Goal: Task Accomplishment & Management: Manage account settings

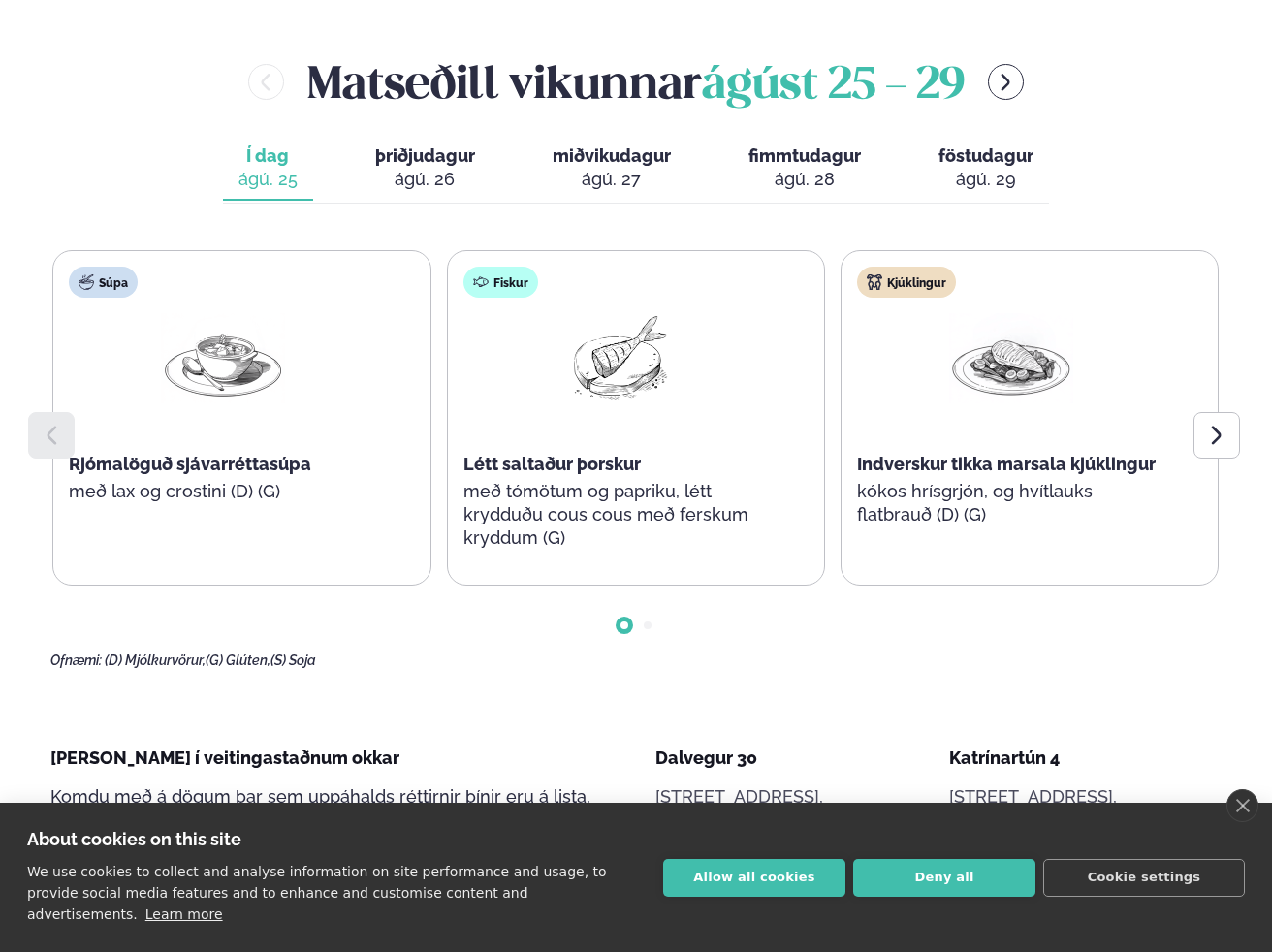
scroll to position [919, 0]
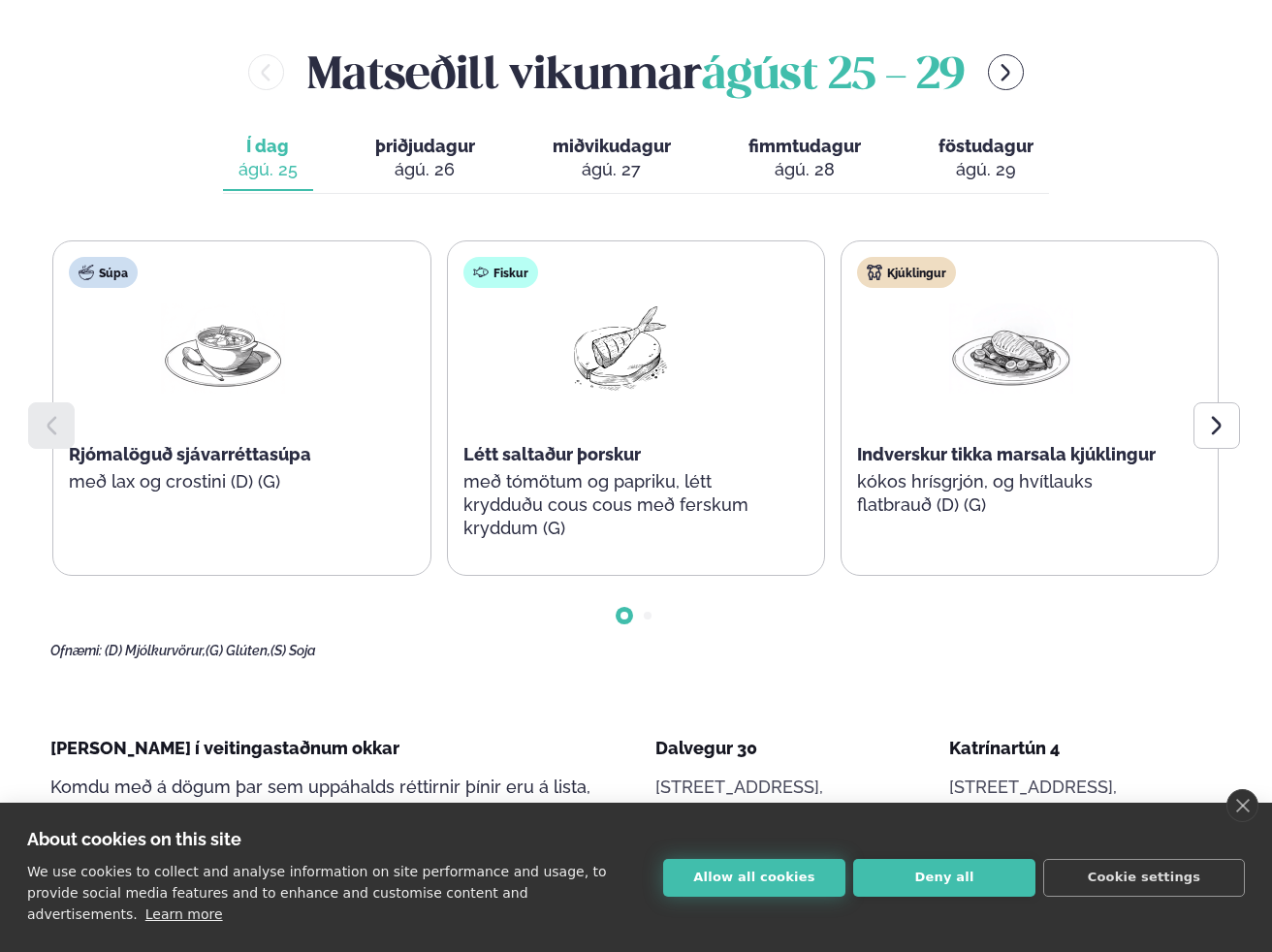
click at [794, 896] on button "Allow all cookies" at bounding box center [754, 878] width 182 height 38
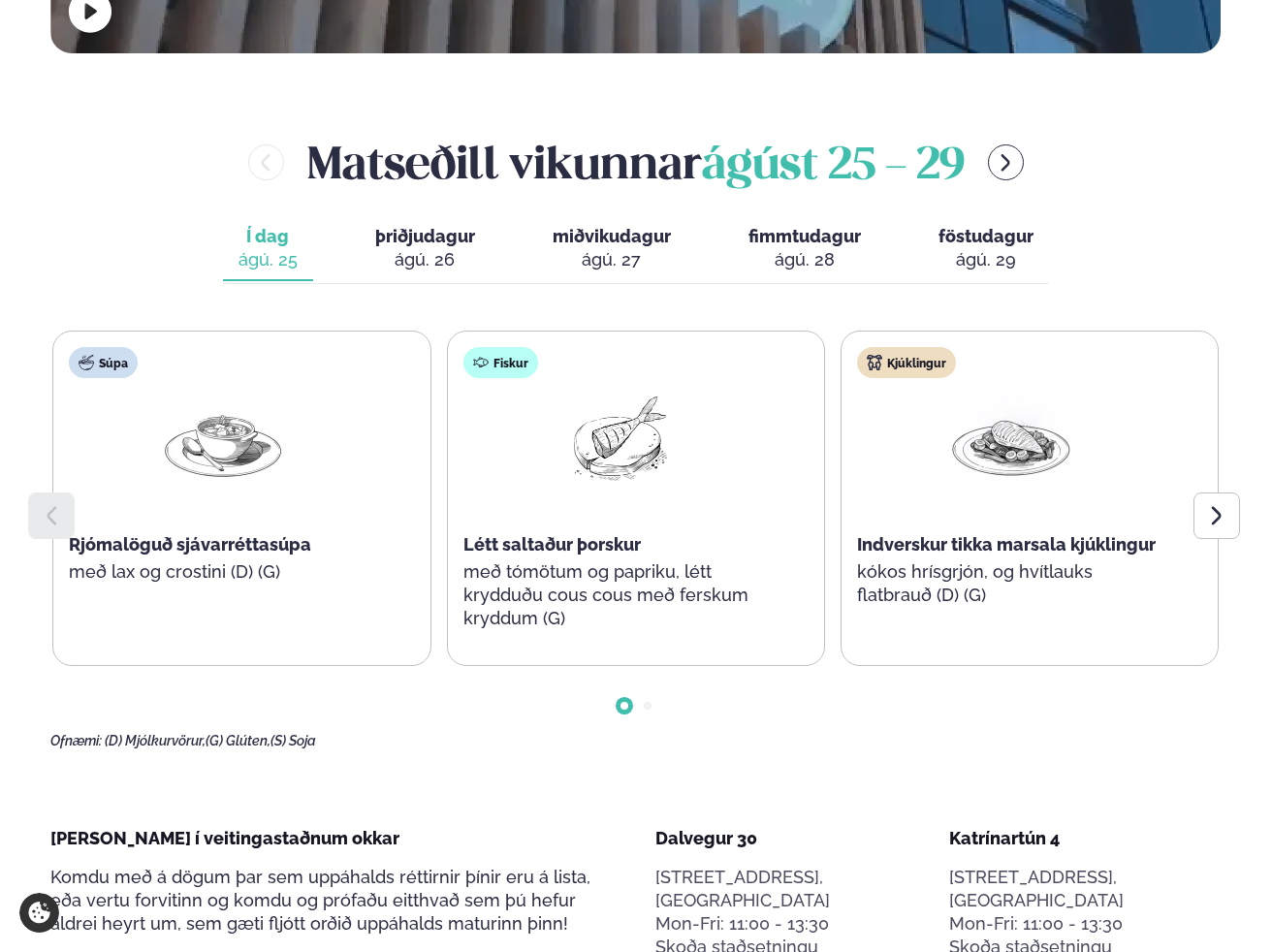
scroll to position [831, 0]
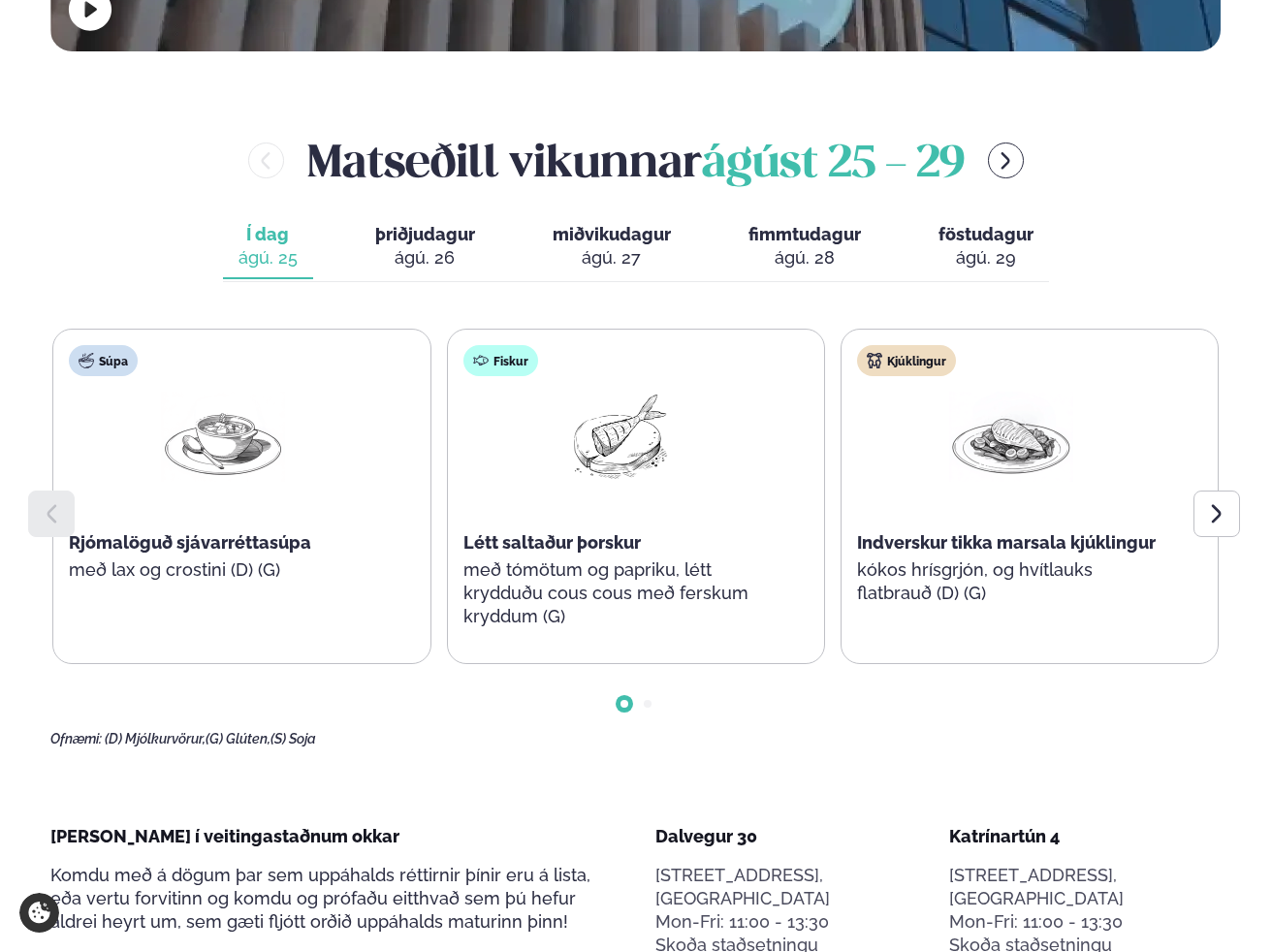
click at [446, 224] on span "þriðjudagur" at bounding box center [424, 234] width 100 height 21
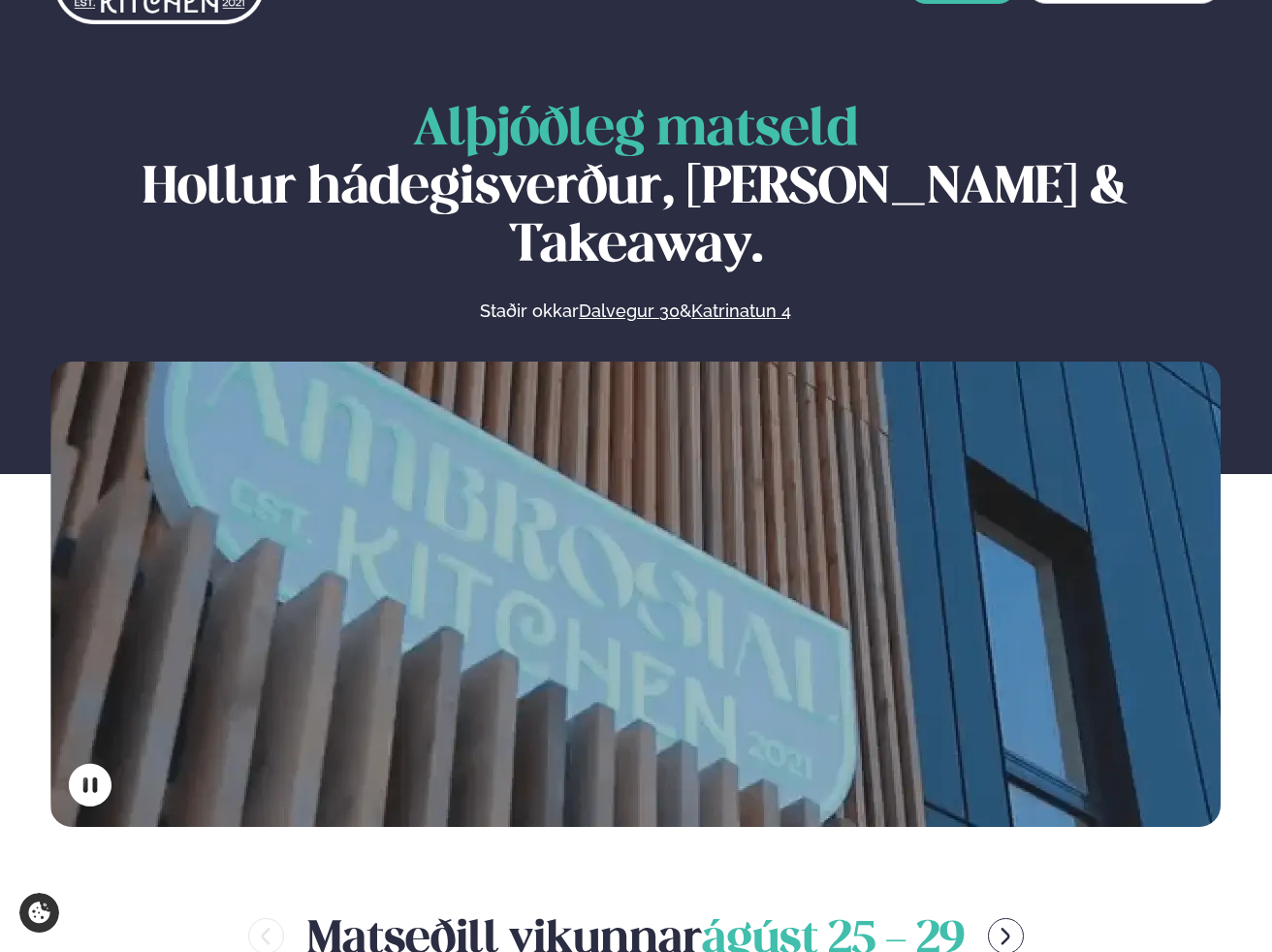
scroll to position [0, 0]
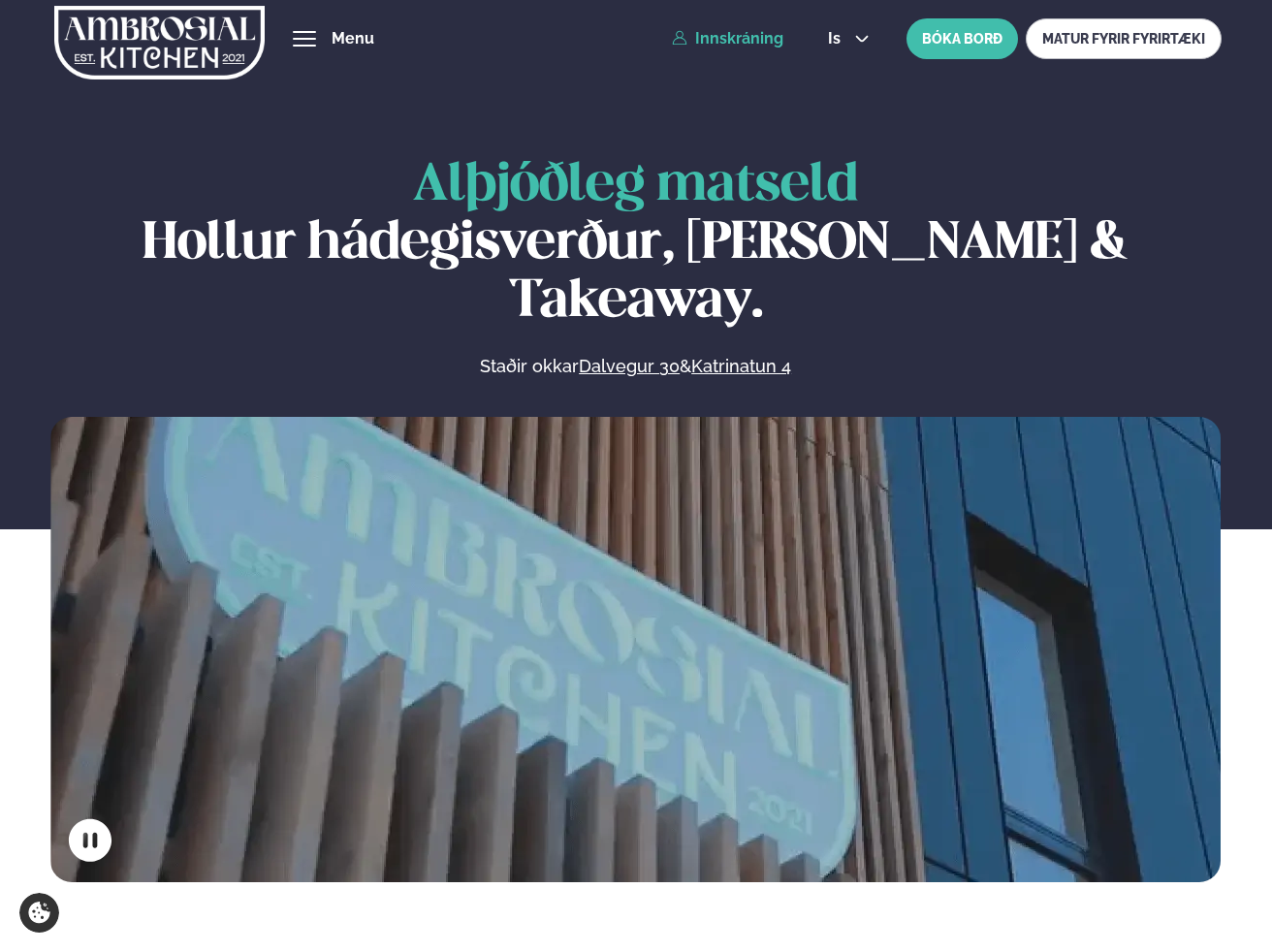
click at [748, 46] on link "Innskráning" at bounding box center [728, 39] width 111 height 18
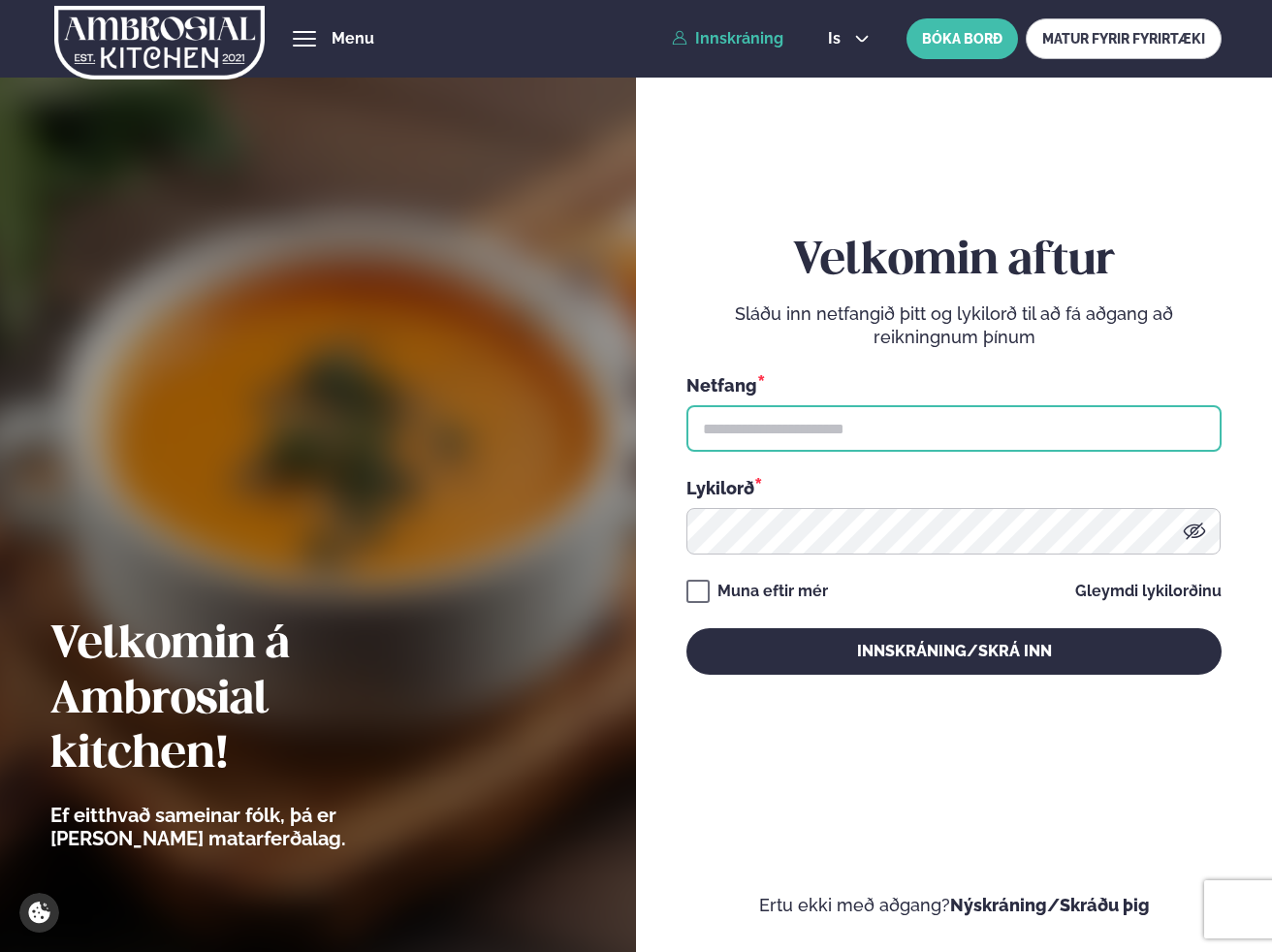
type input "**********"
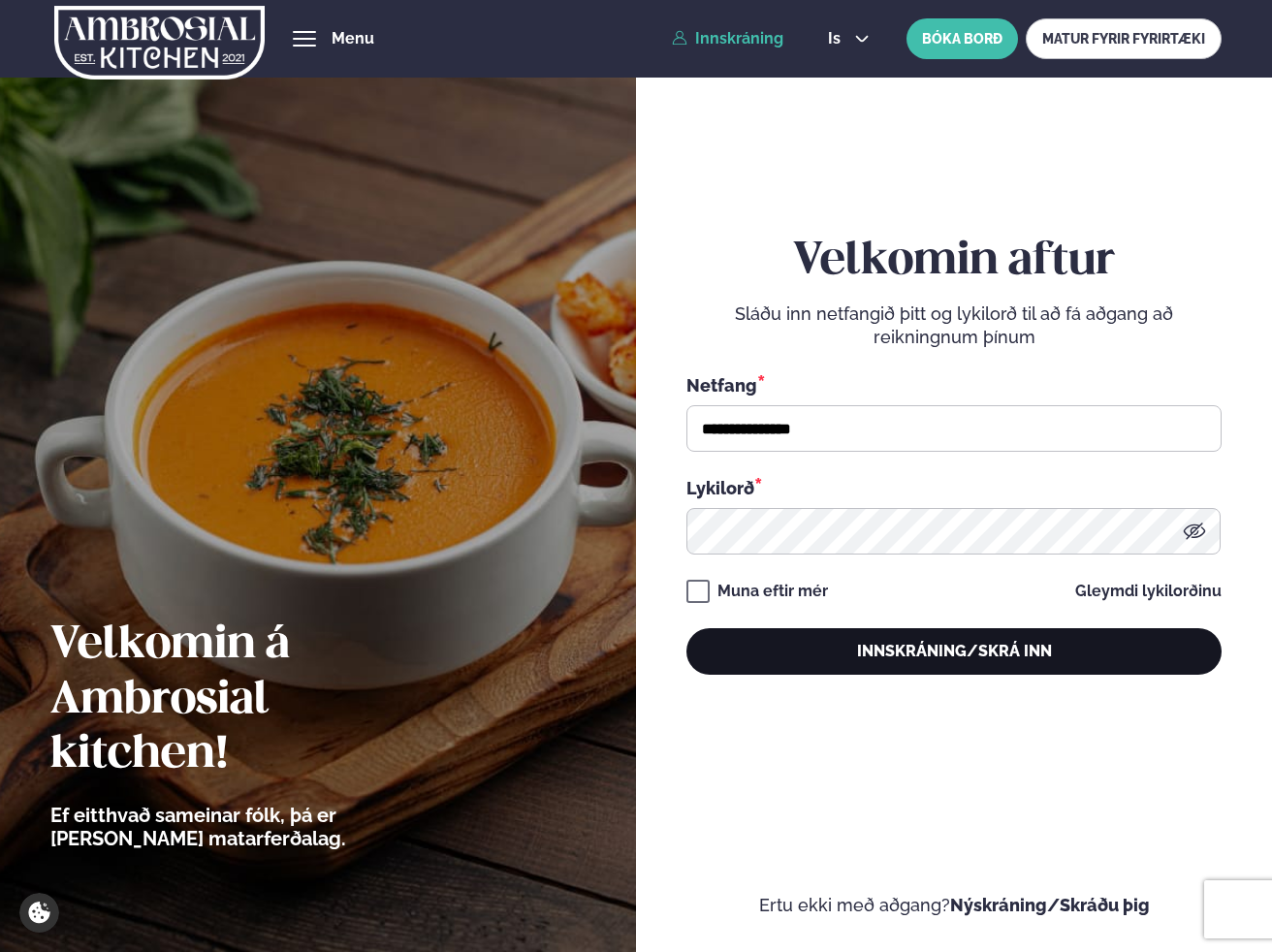
click at [918, 662] on button "Innskráning/Skrá inn" at bounding box center [953, 652] width 534 height 47
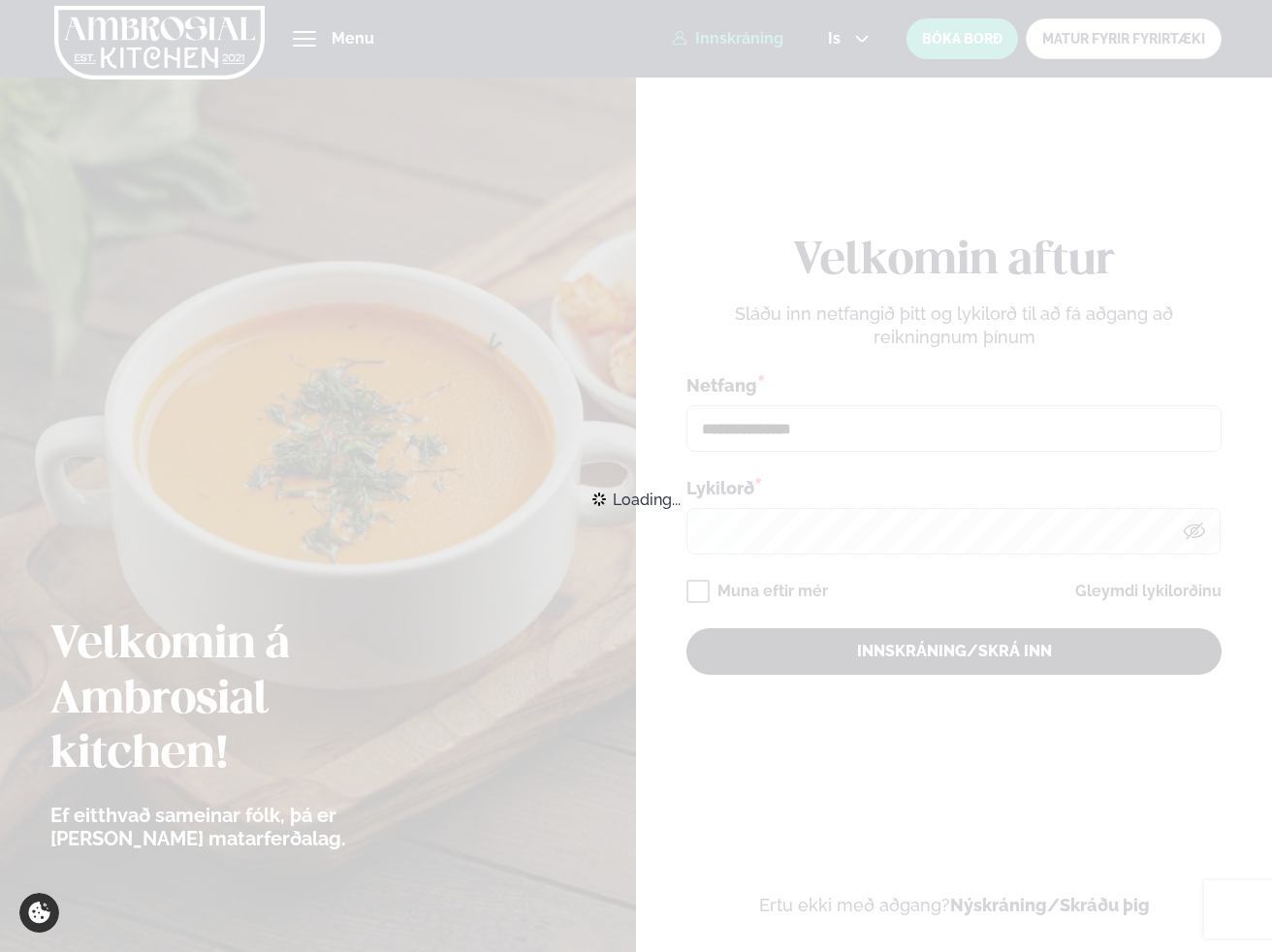
scroll to position [3, 0]
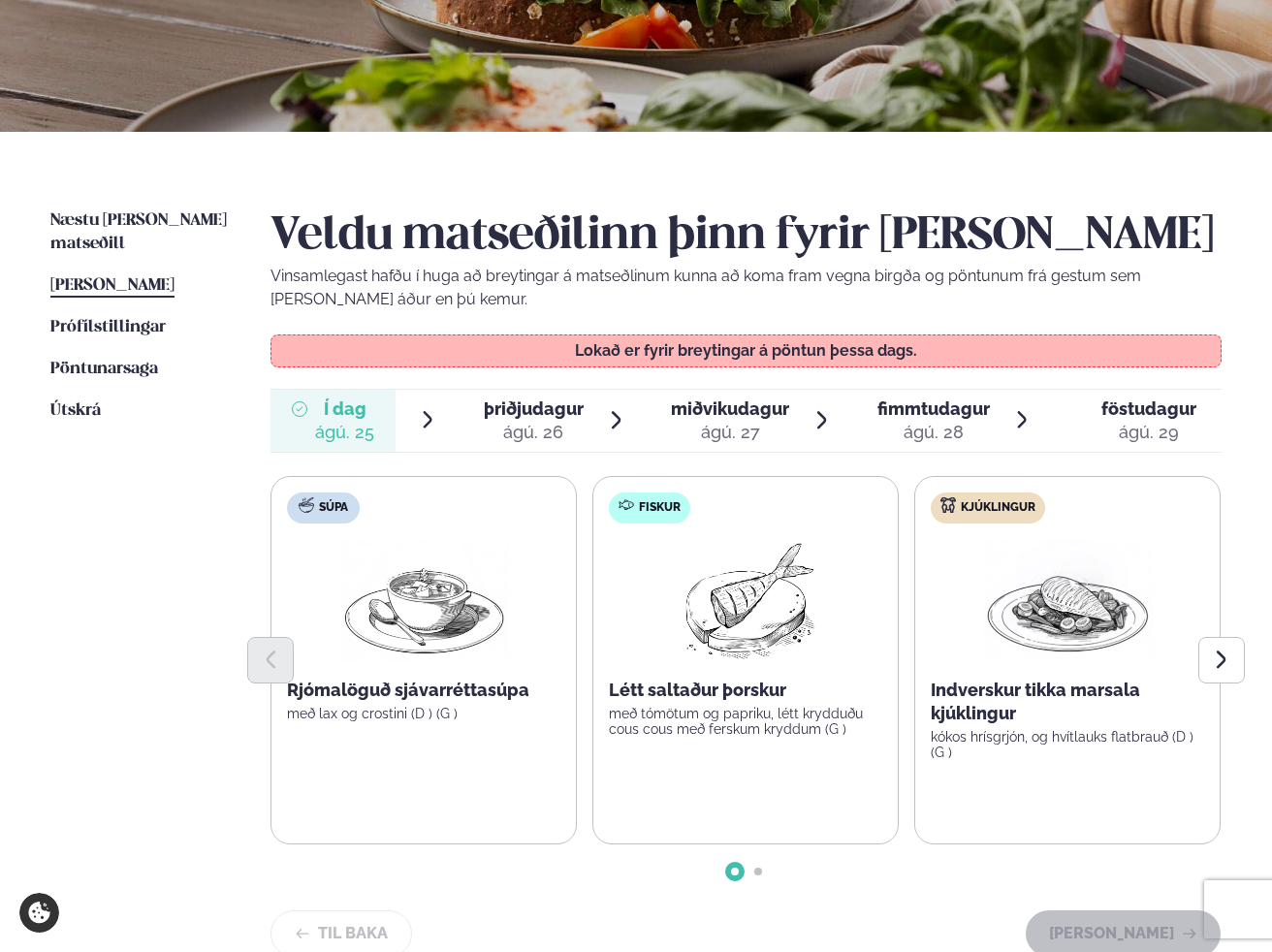
scroll to position [295, 0]
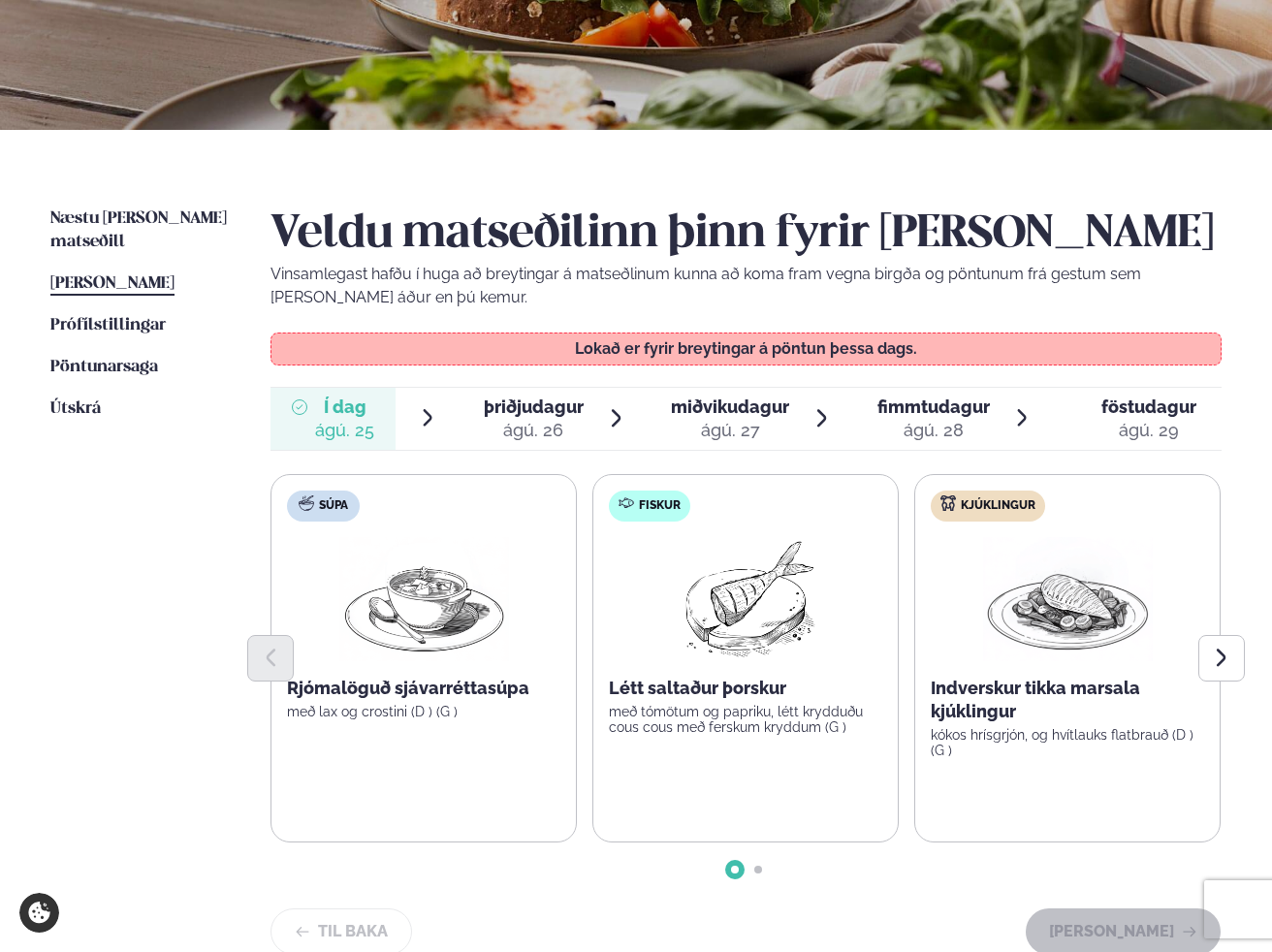
click at [542, 411] on span "þriðjudagur" at bounding box center [533, 407] width 100 height 21
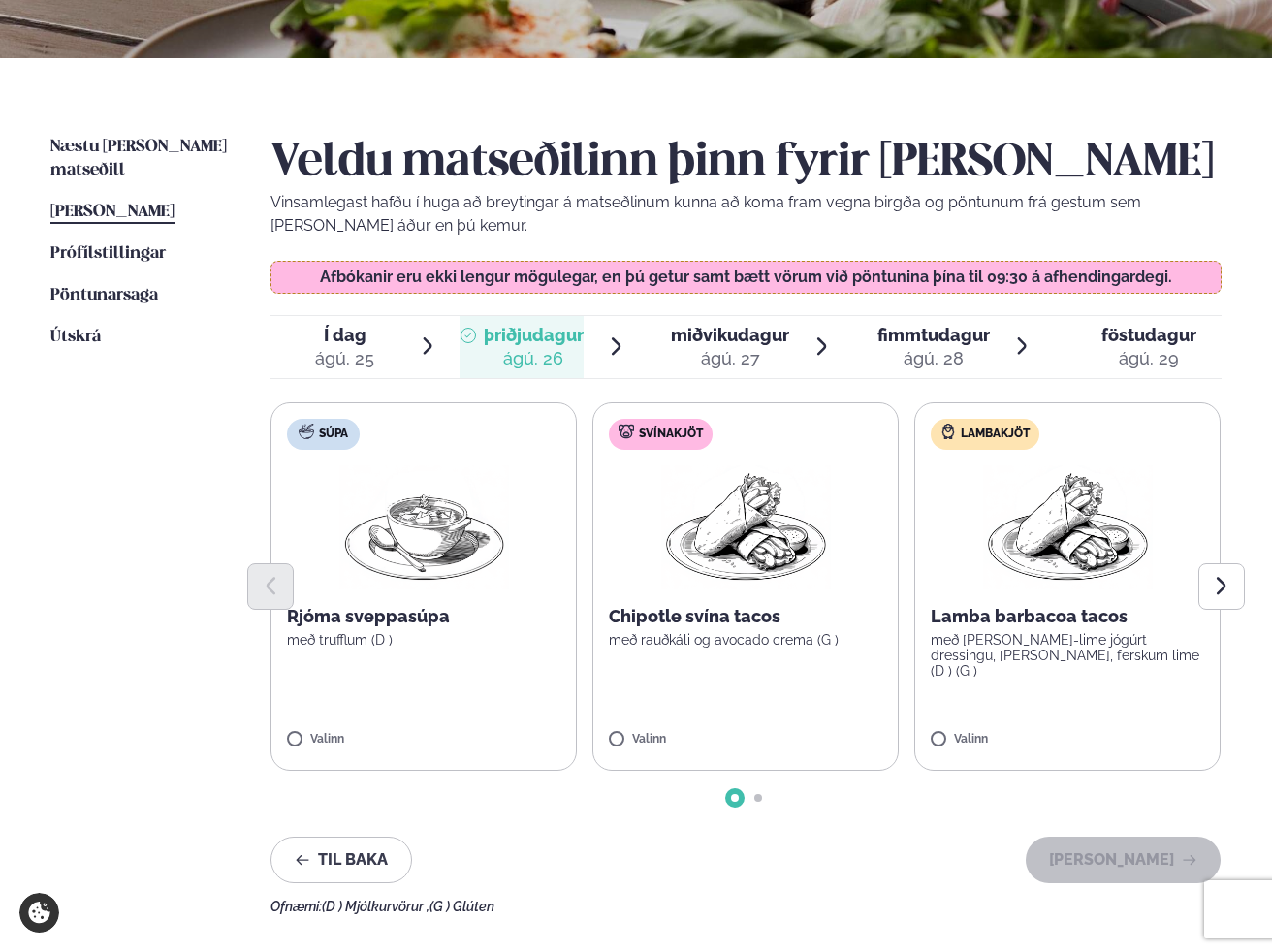
scroll to position [364, 0]
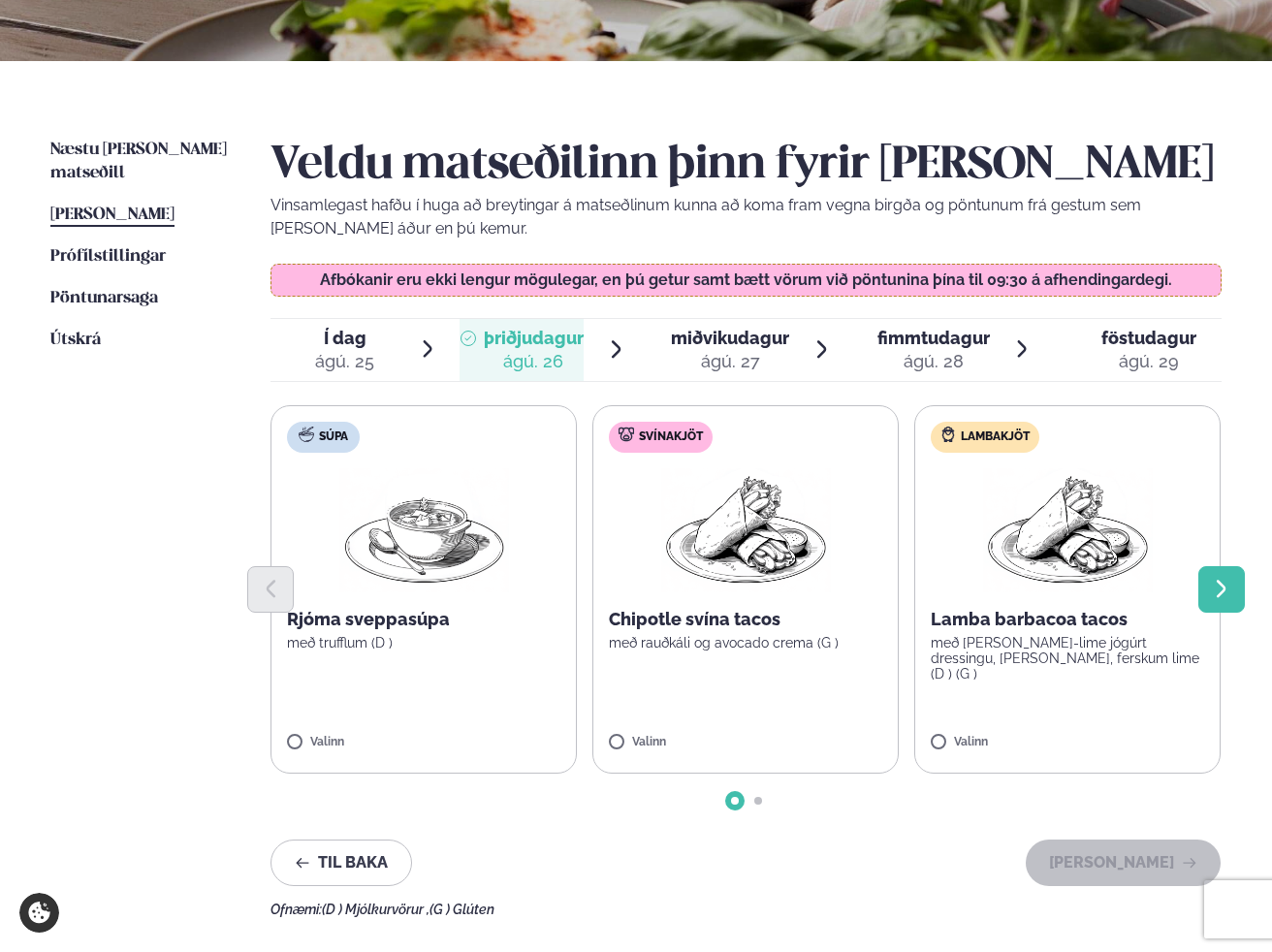
click at [1223, 587] on icon "Next slide" at bounding box center [1220, 589] width 9 height 18
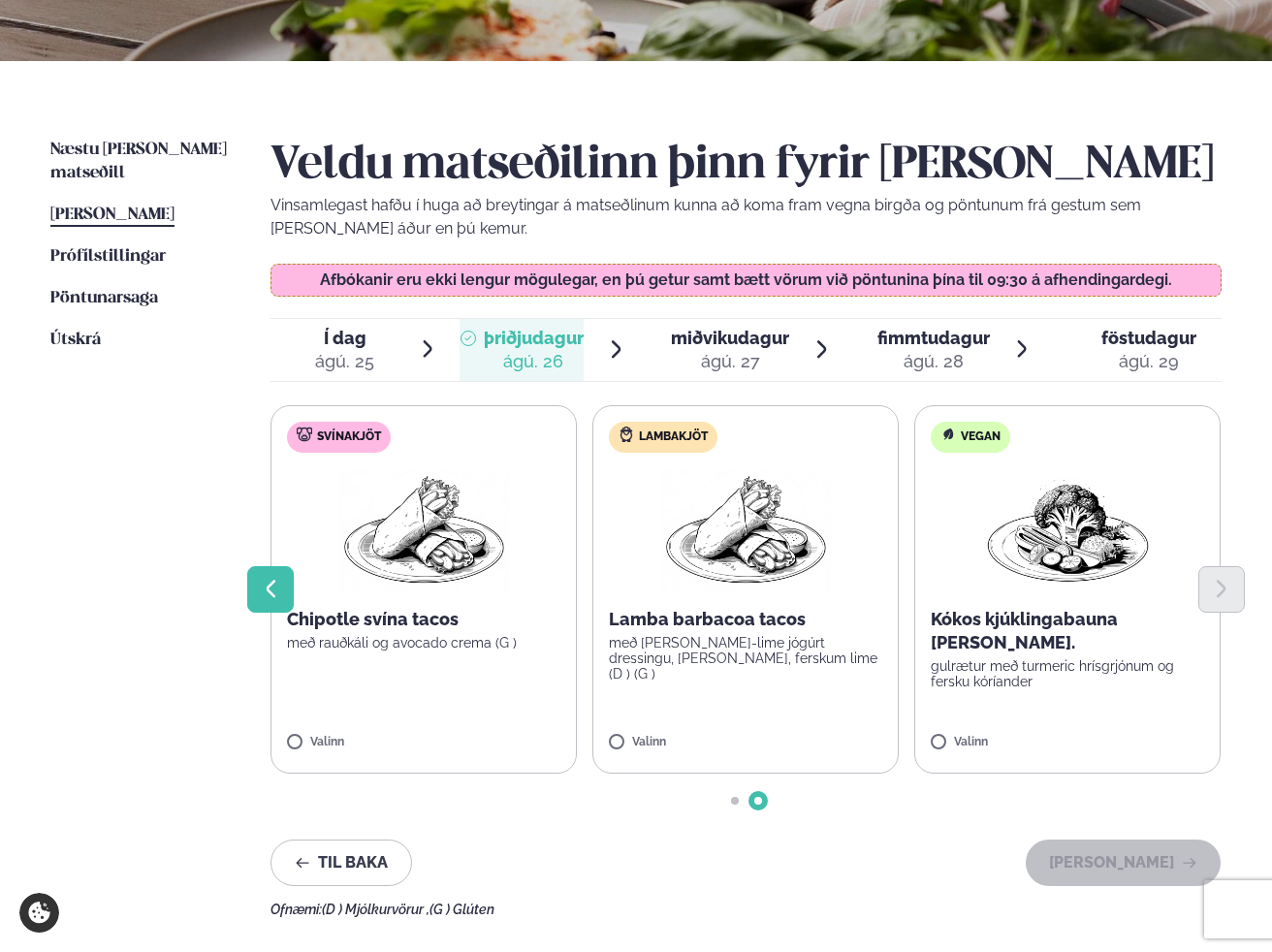
click at [253, 596] on button "Previous slide" at bounding box center [270, 589] width 47 height 47
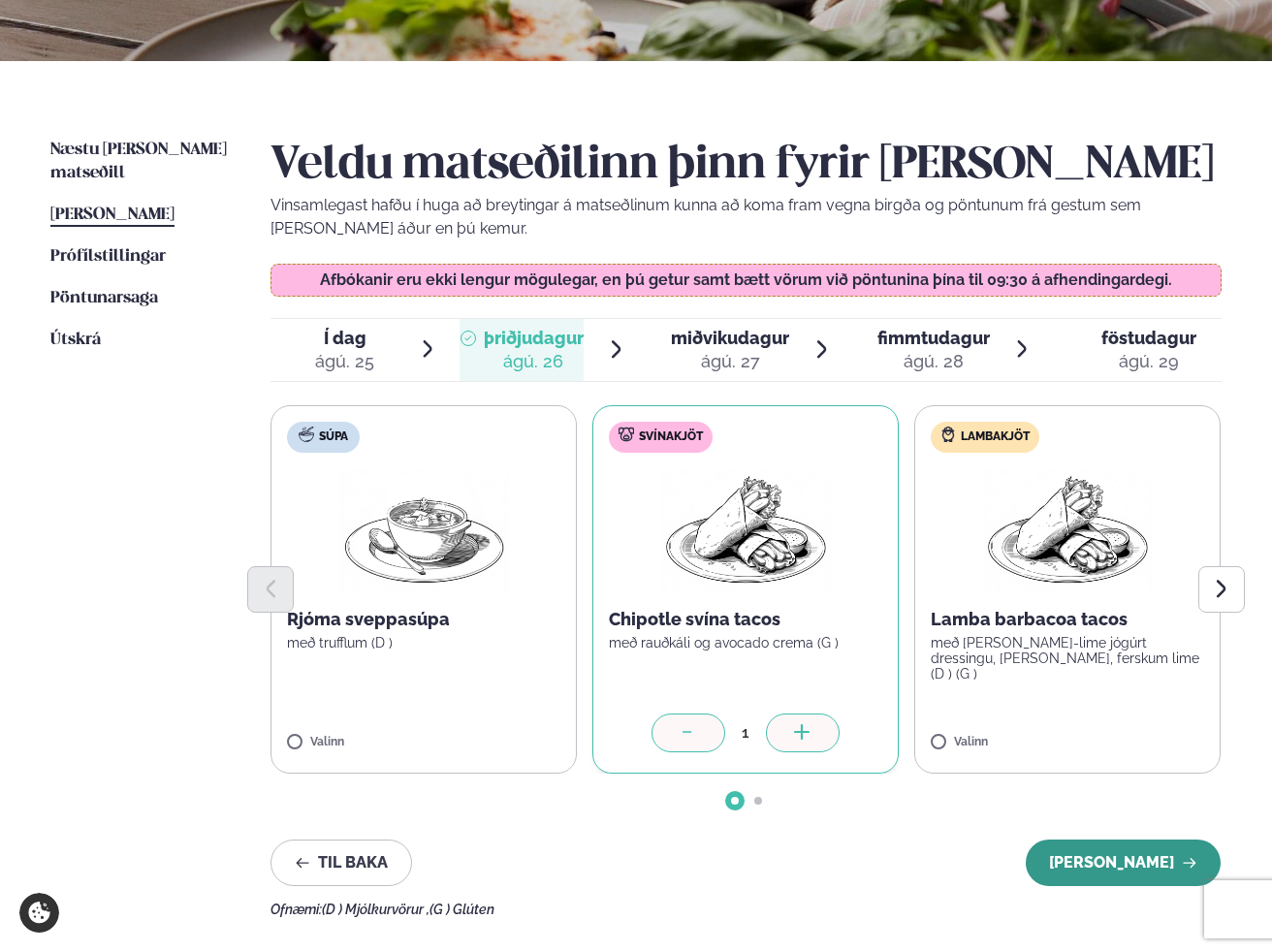
click at [1125, 865] on button "[PERSON_NAME]" at bounding box center [1123, 863] width 195 height 47
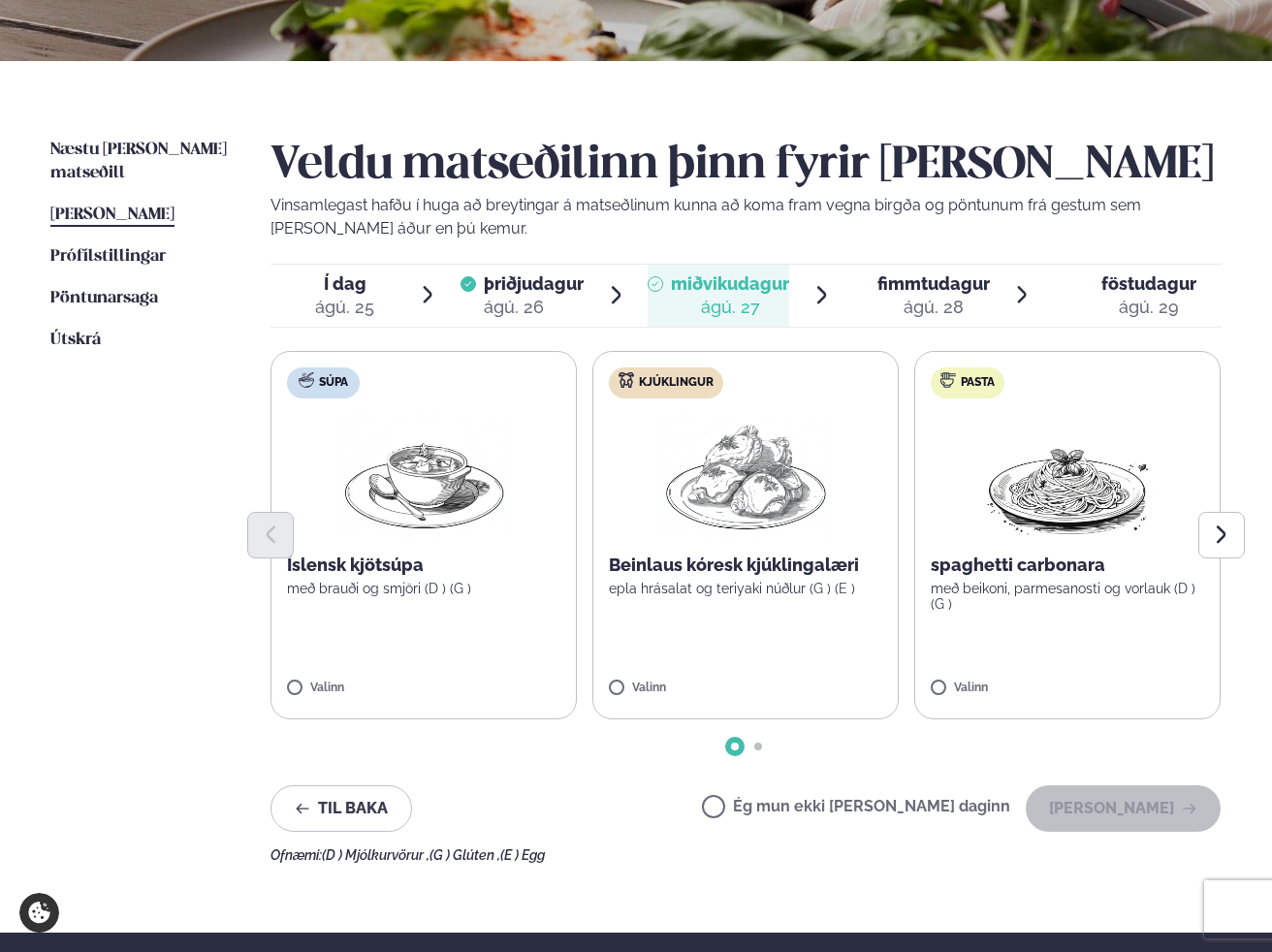
click at [934, 298] on div "ágú. 28" at bounding box center [933, 306] width 112 height 23
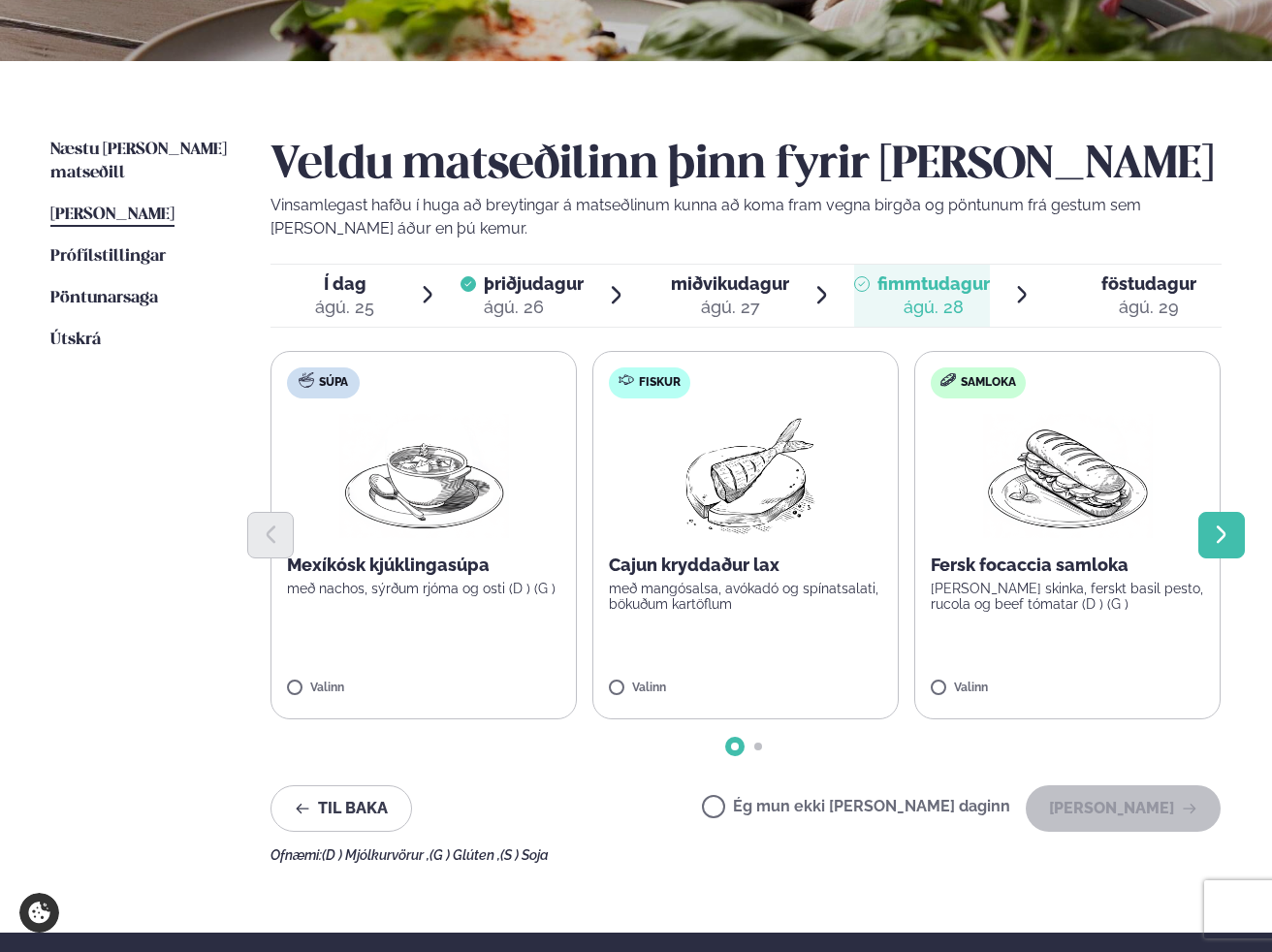
click at [1221, 535] on icon "Next slide" at bounding box center [1220, 535] width 22 height 22
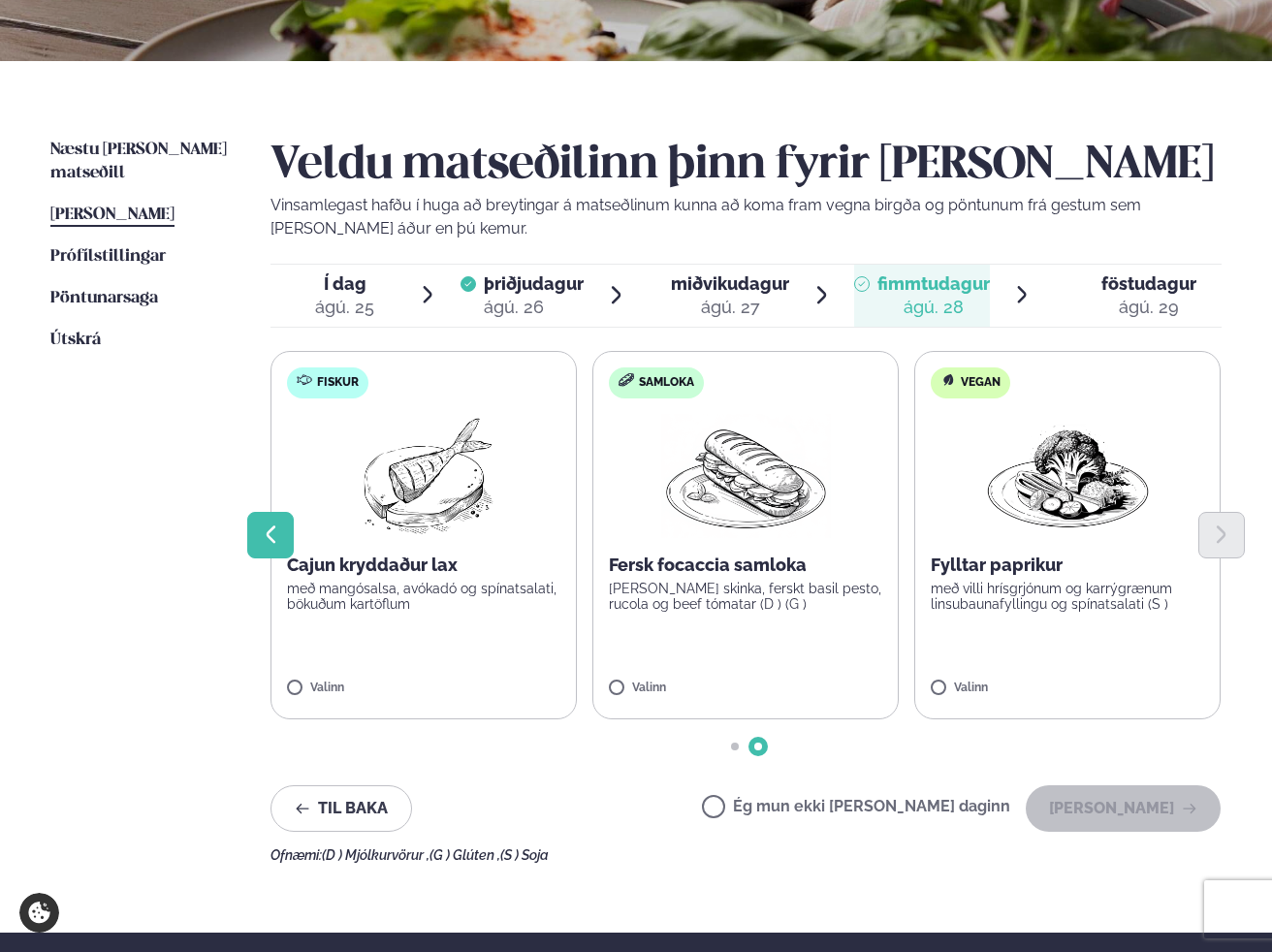
click at [274, 539] on icon "Previous slide" at bounding box center [271, 535] width 22 height 22
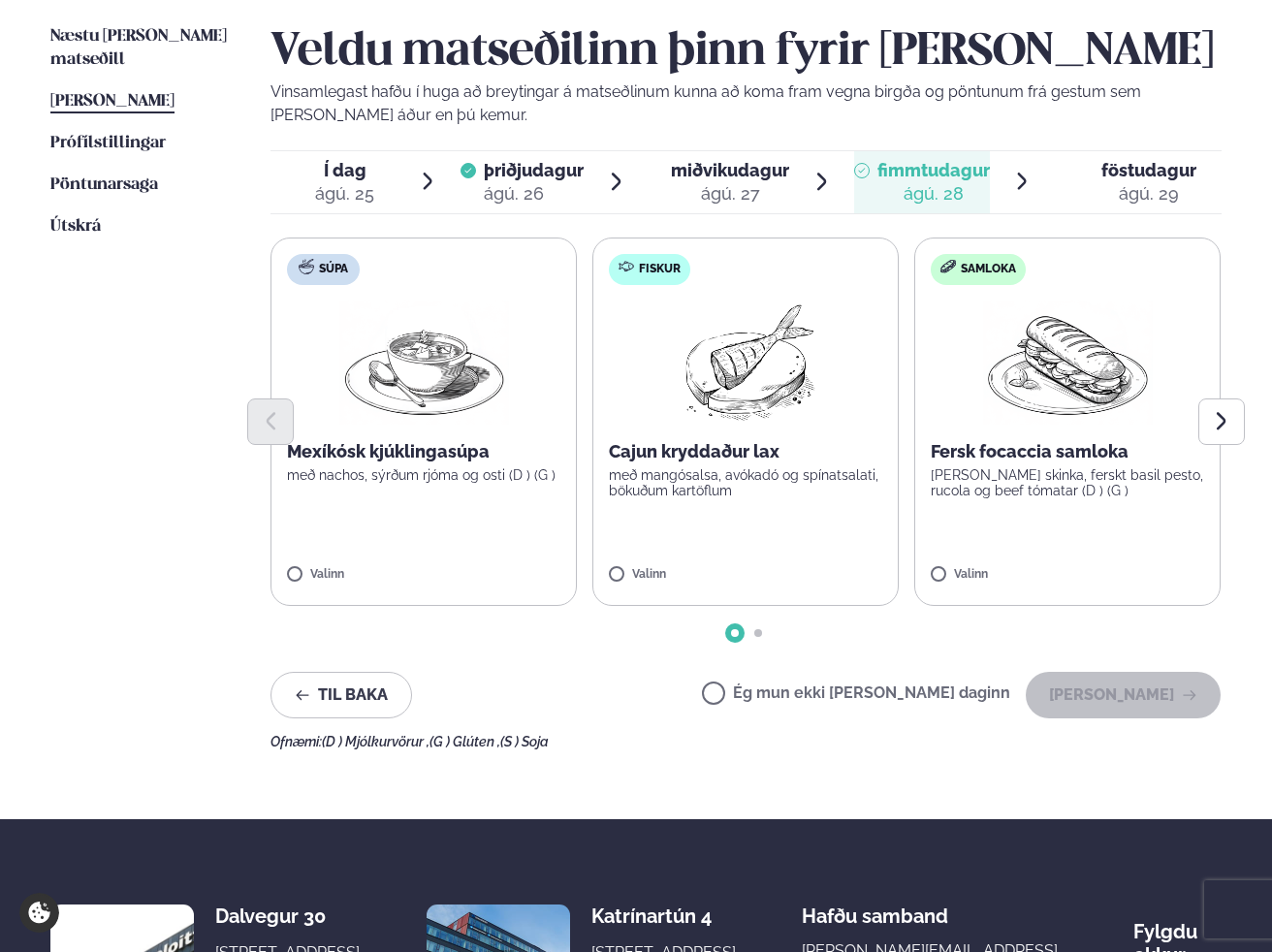
scroll to position [481, 0]
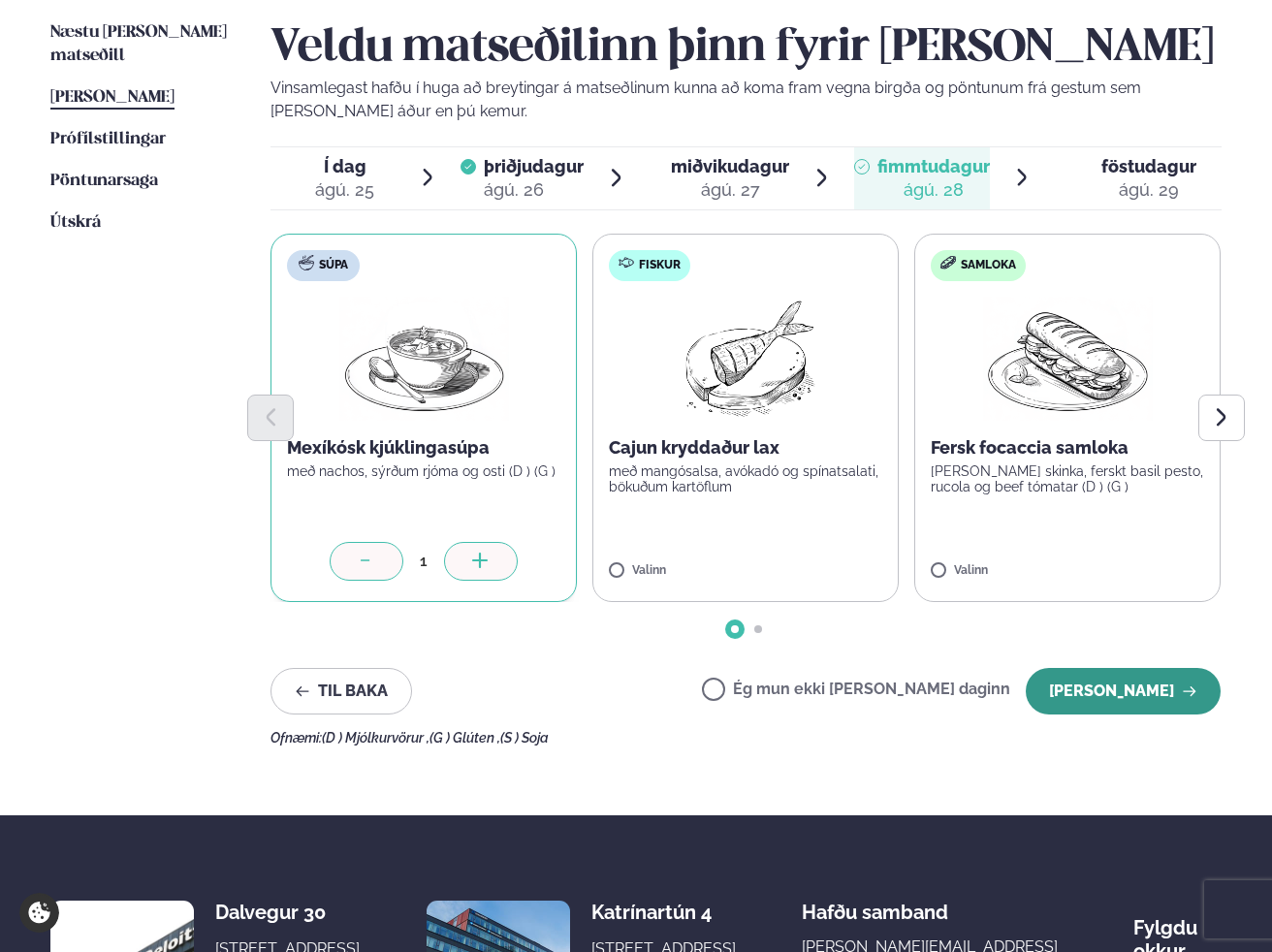
click at [1140, 697] on button "[PERSON_NAME]" at bounding box center [1123, 691] width 195 height 47
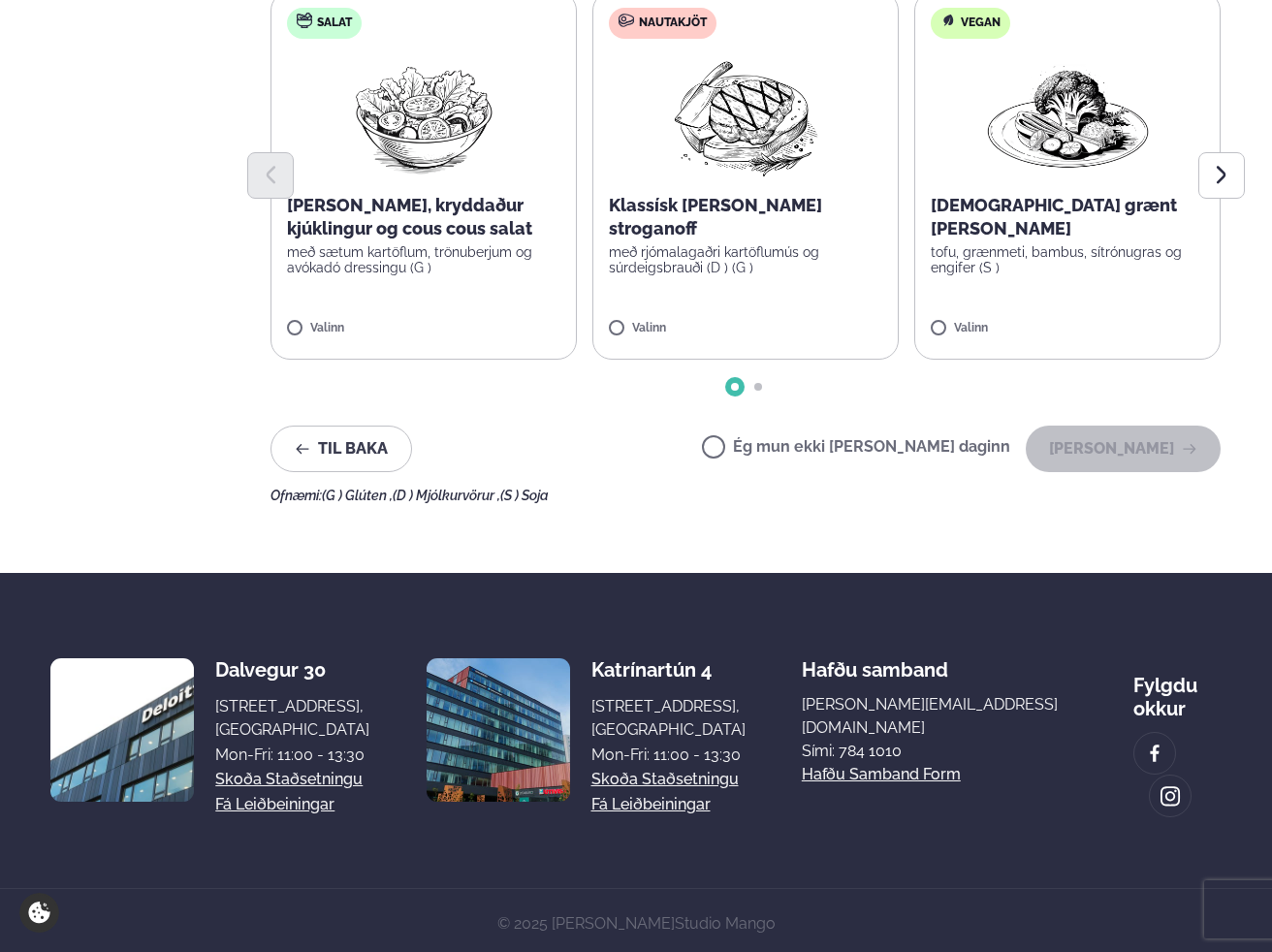
scroll to position [0, 0]
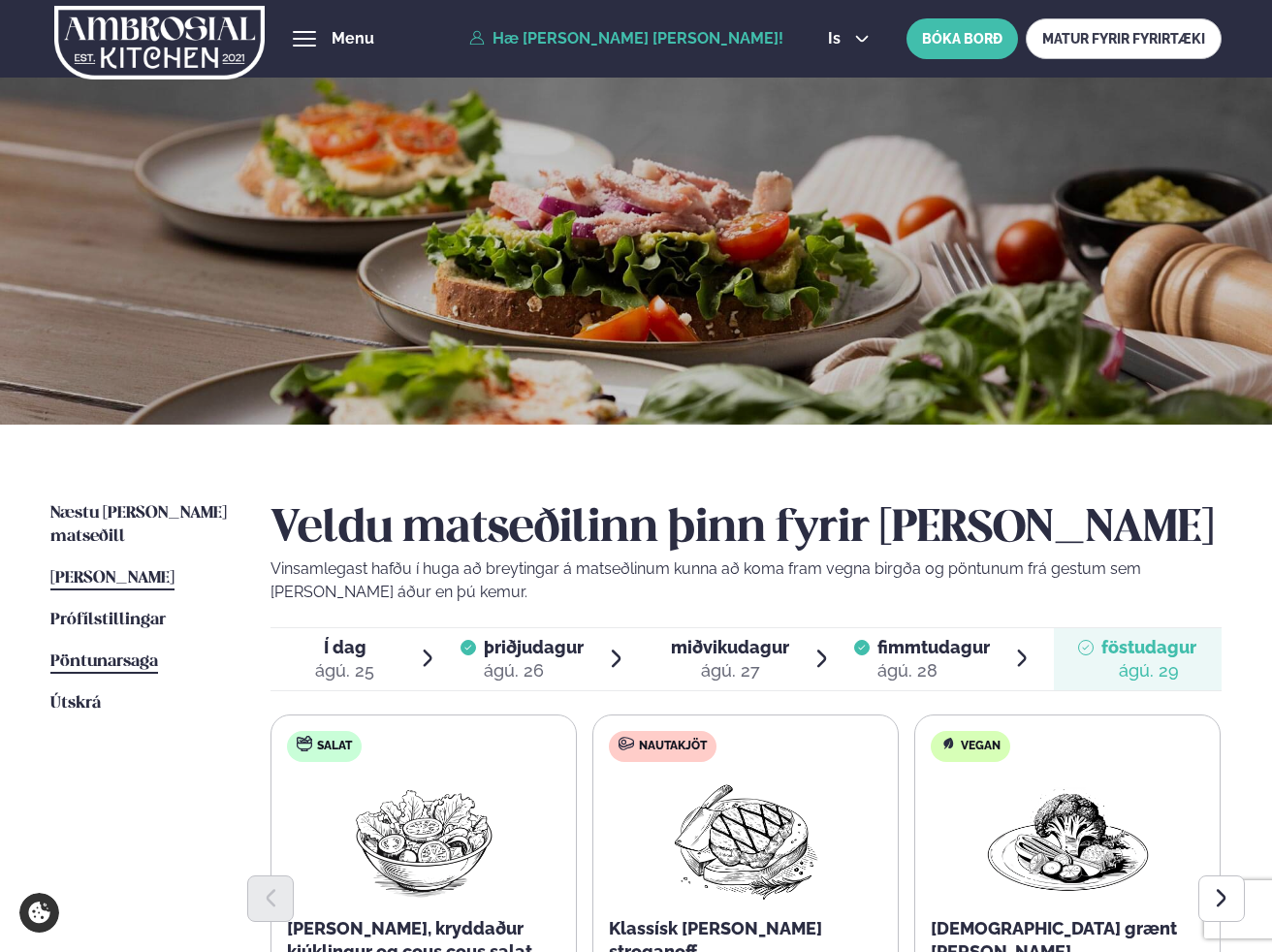
click at [114, 651] on link "Pöntunarsaga Saga" at bounding box center [104, 661] width 108 height 23
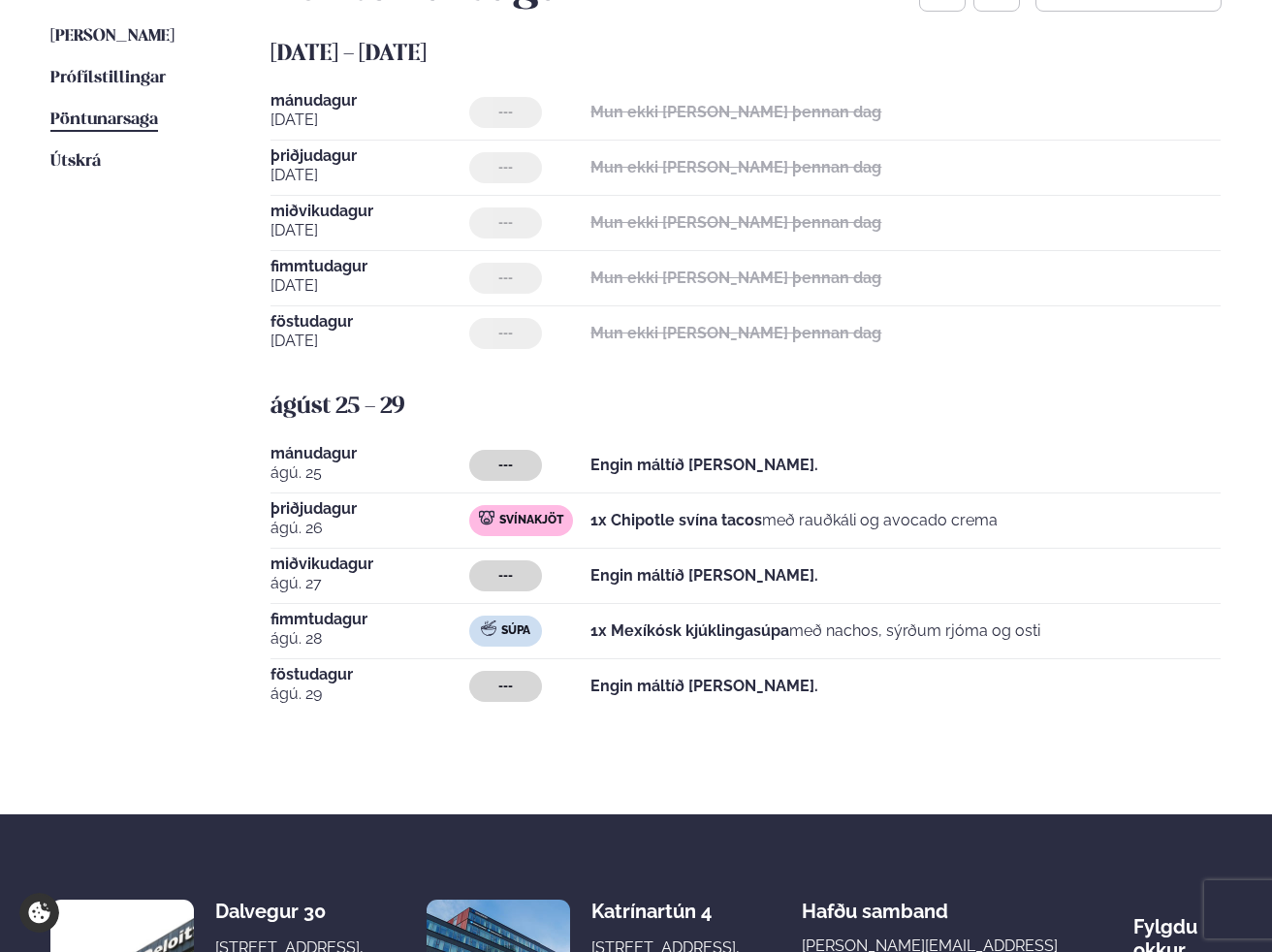
scroll to position [572, 0]
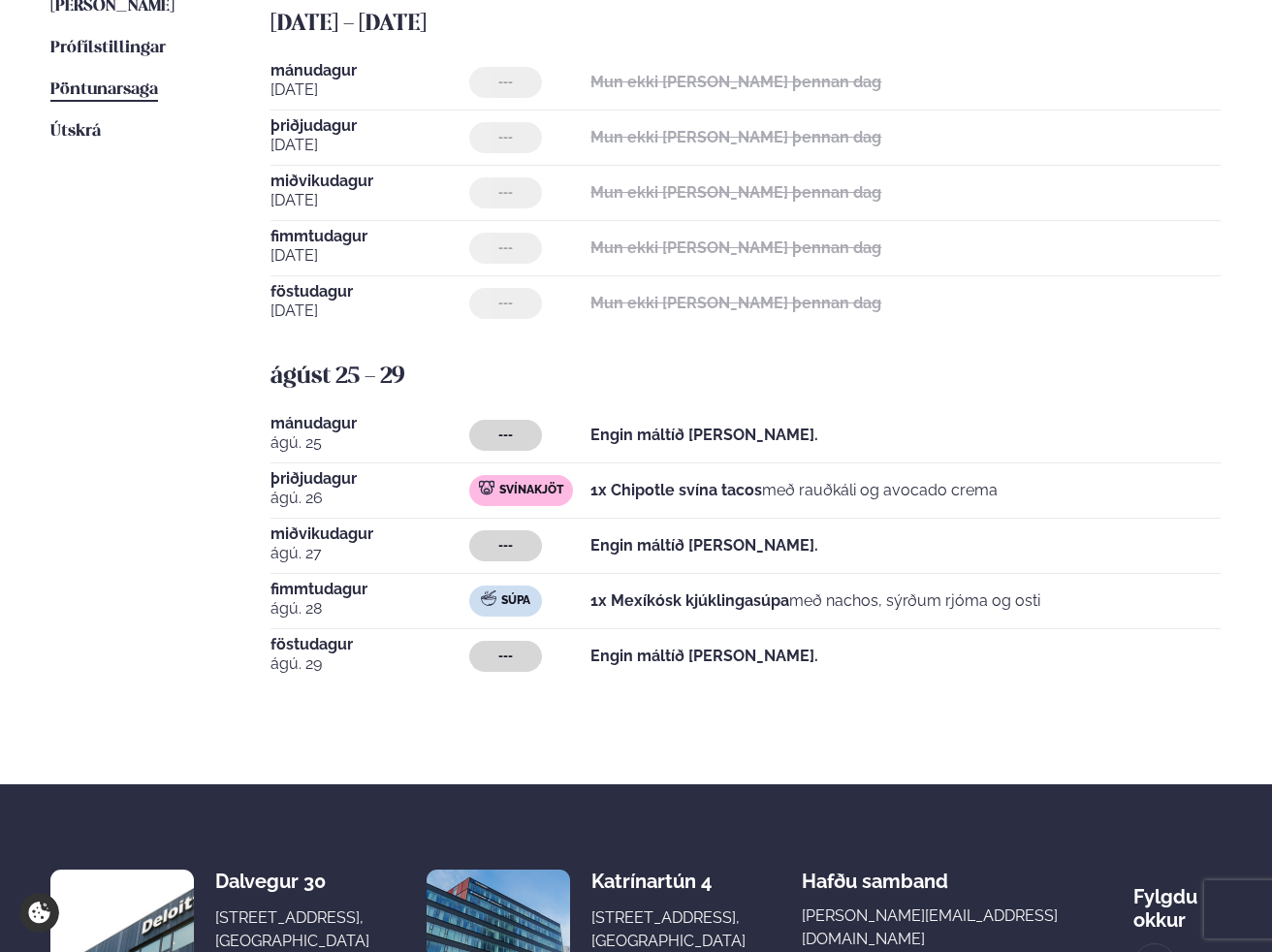
click at [507, 434] on span "---" at bounding box center [506, 435] width 15 height 16
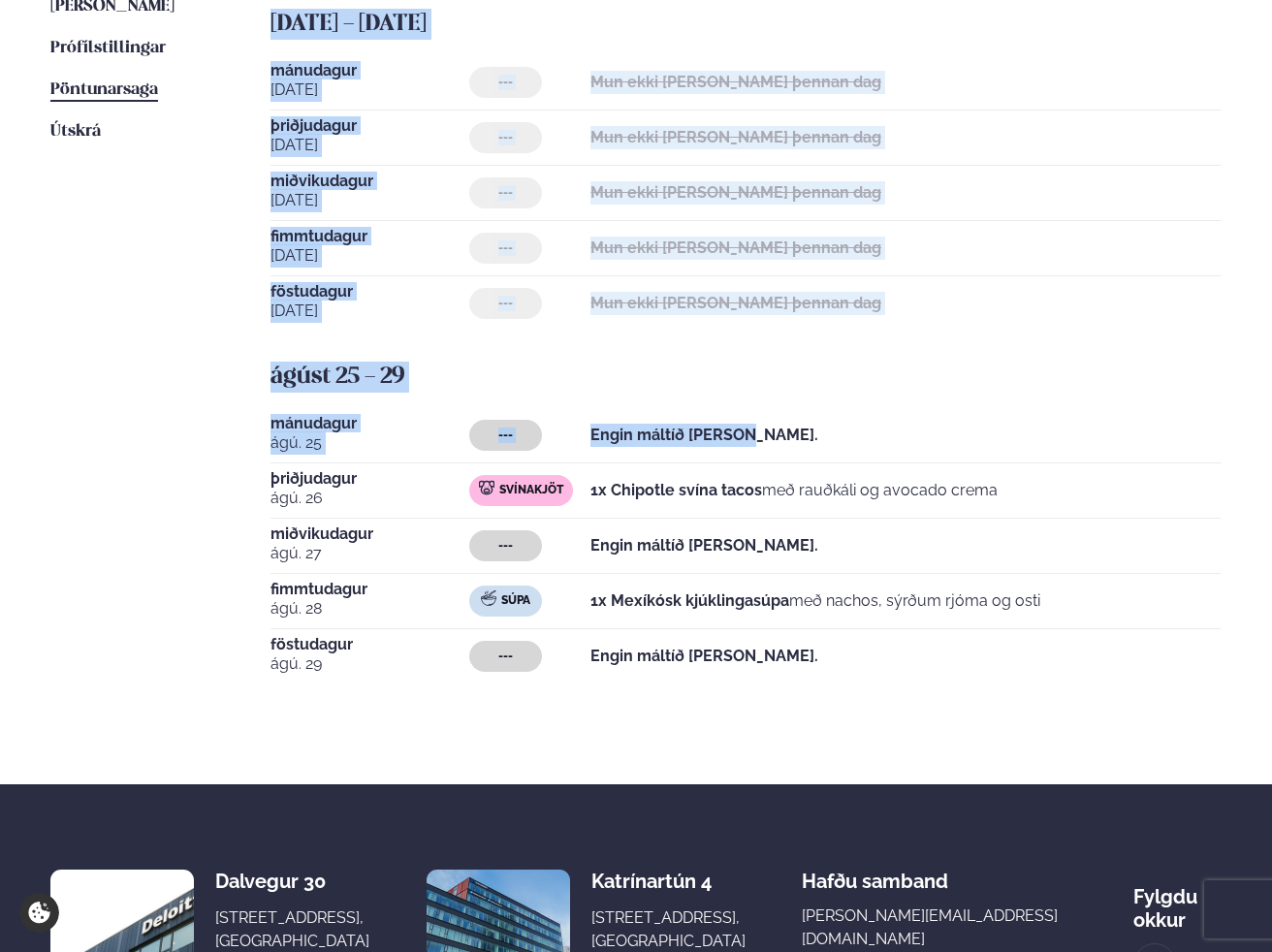
drag, startPoint x: 660, startPoint y: 438, endPoint x: 236, endPoint y: 441, distance: 424.0
click at [236, 441] on div "Næstu [PERSON_NAME] matseðill Næsta vika [PERSON_NAME] matseðill [PERSON_NAME] …" at bounding box center [636, 317] width 1272 height 931
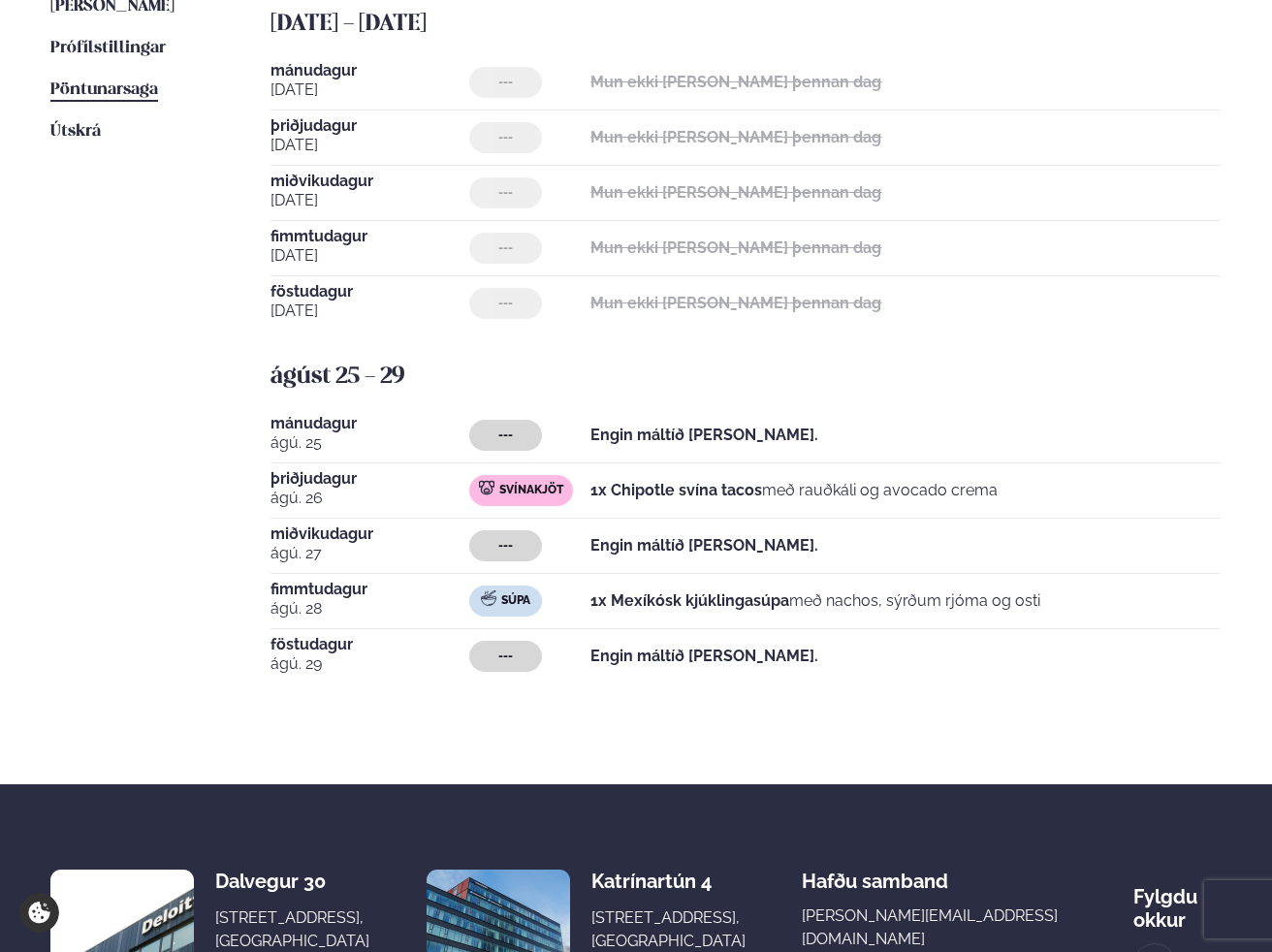
drag, startPoint x: 194, startPoint y: 477, endPoint x: 207, endPoint y: 485, distance: 15.3
click at [194, 477] on ul "Næstu [PERSON_NAME] matseðill Næsta vika [PERSON_NAME] matseðill [PERSON_NAME] …" at bounding box center [141, 322] width 181 height 783
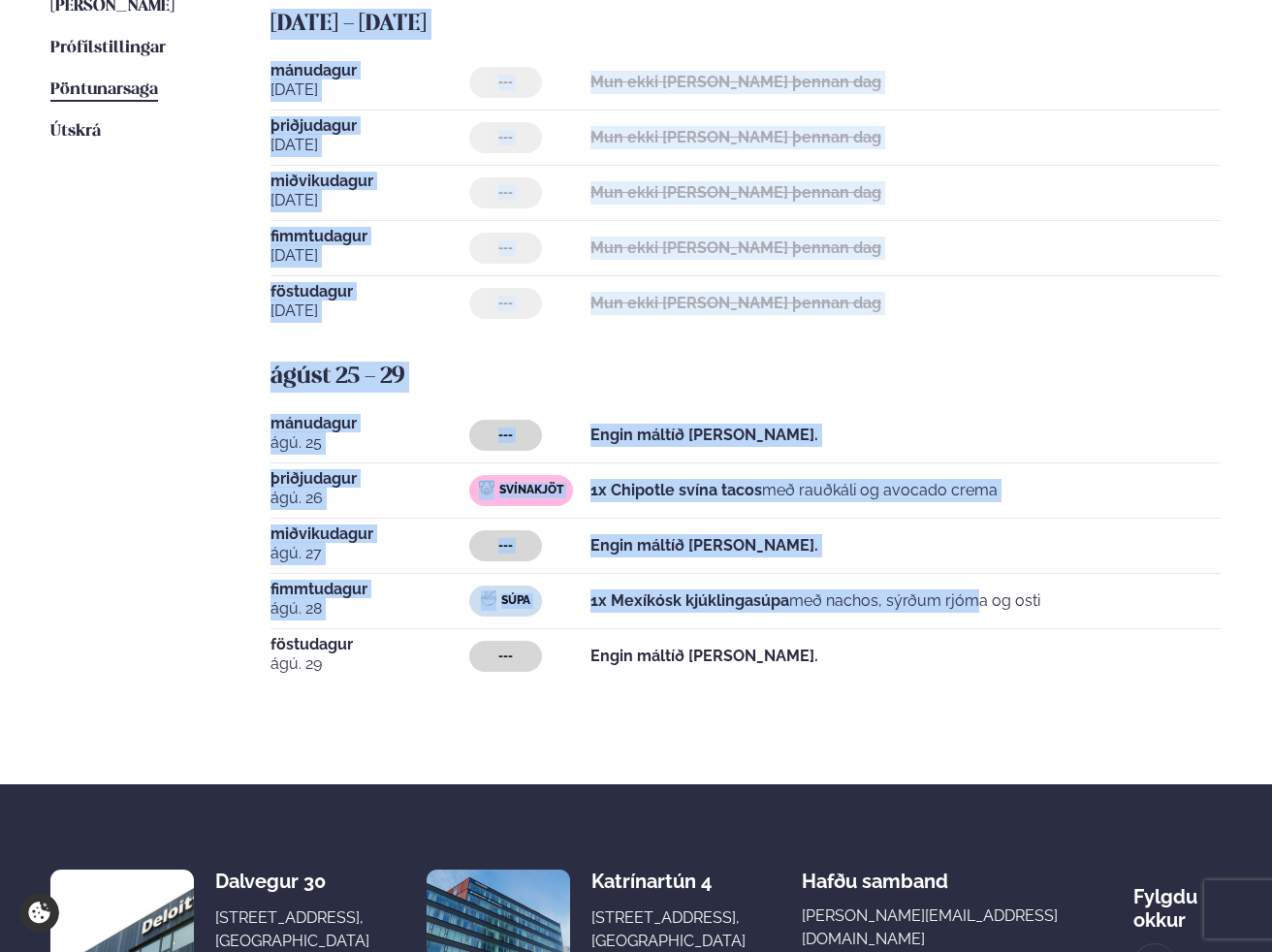
drag, startPoint x: 242, startPoint y: 593, endPoint x: 879, endPoint y: 591, distance: 637.0
click at [879, 591] on div "Næstu [PERSON_NAME] matseðill Næsta vika [PERSON_NAME] matseðill [PERSON_NAME] …" at bounding box center [636, 317] width 1272 height 931
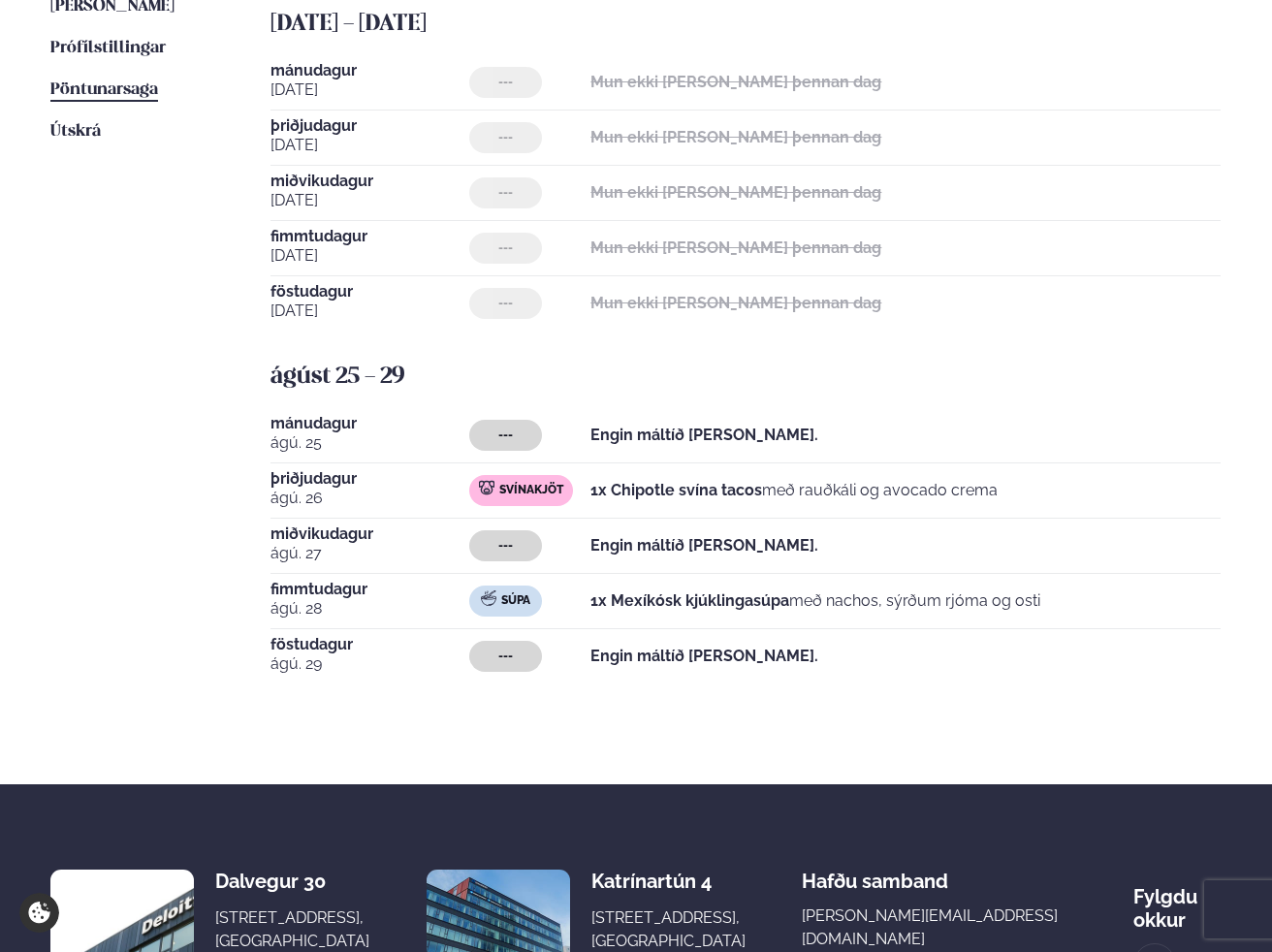
click at [884, 591] on p "1x Mexíkósk kjúklingasúpa með nachos, sýrðum rjóma og osti" at bounding box center [816, 601] width 450 height 23
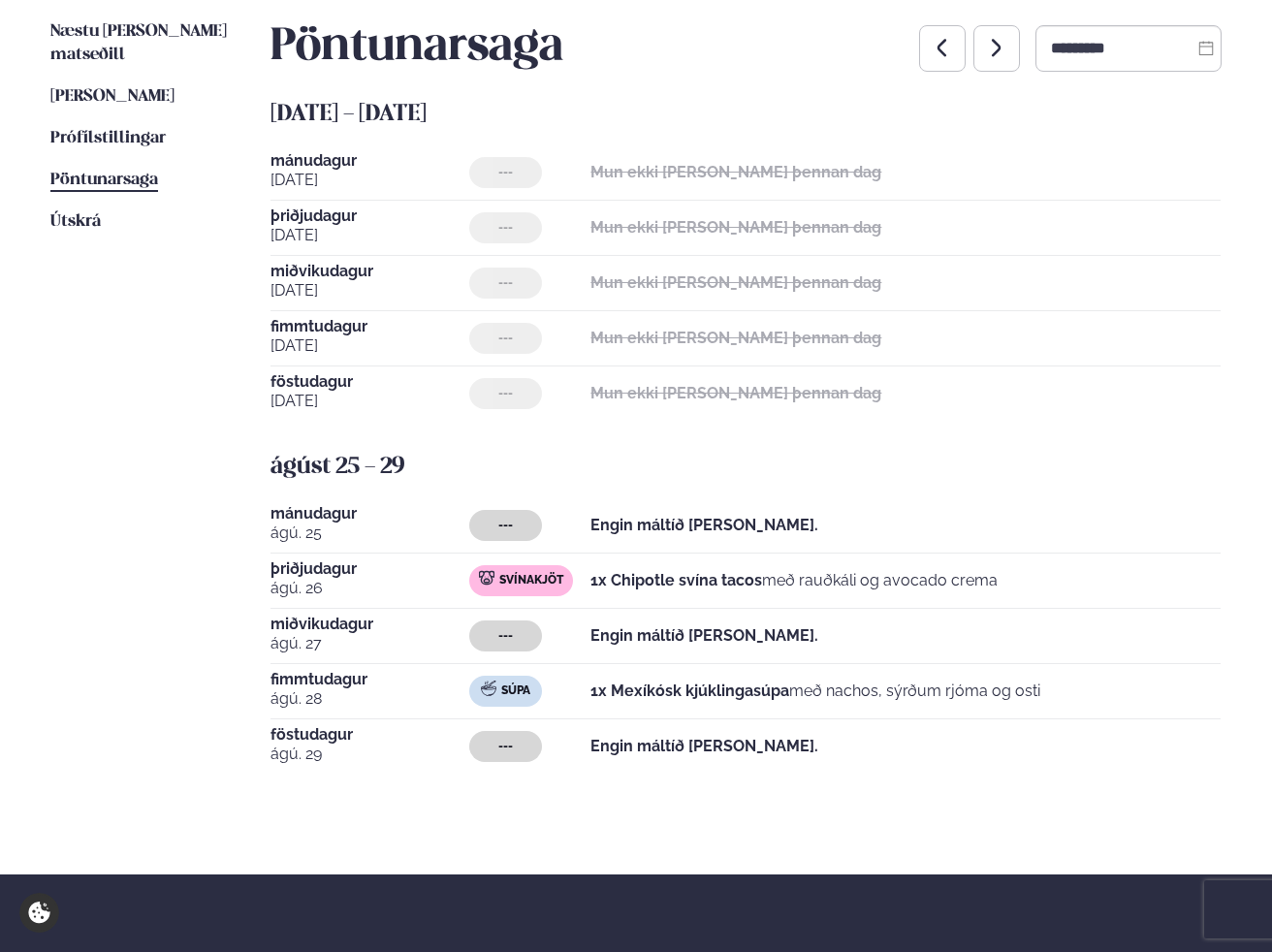
scroll to position [402, 0]
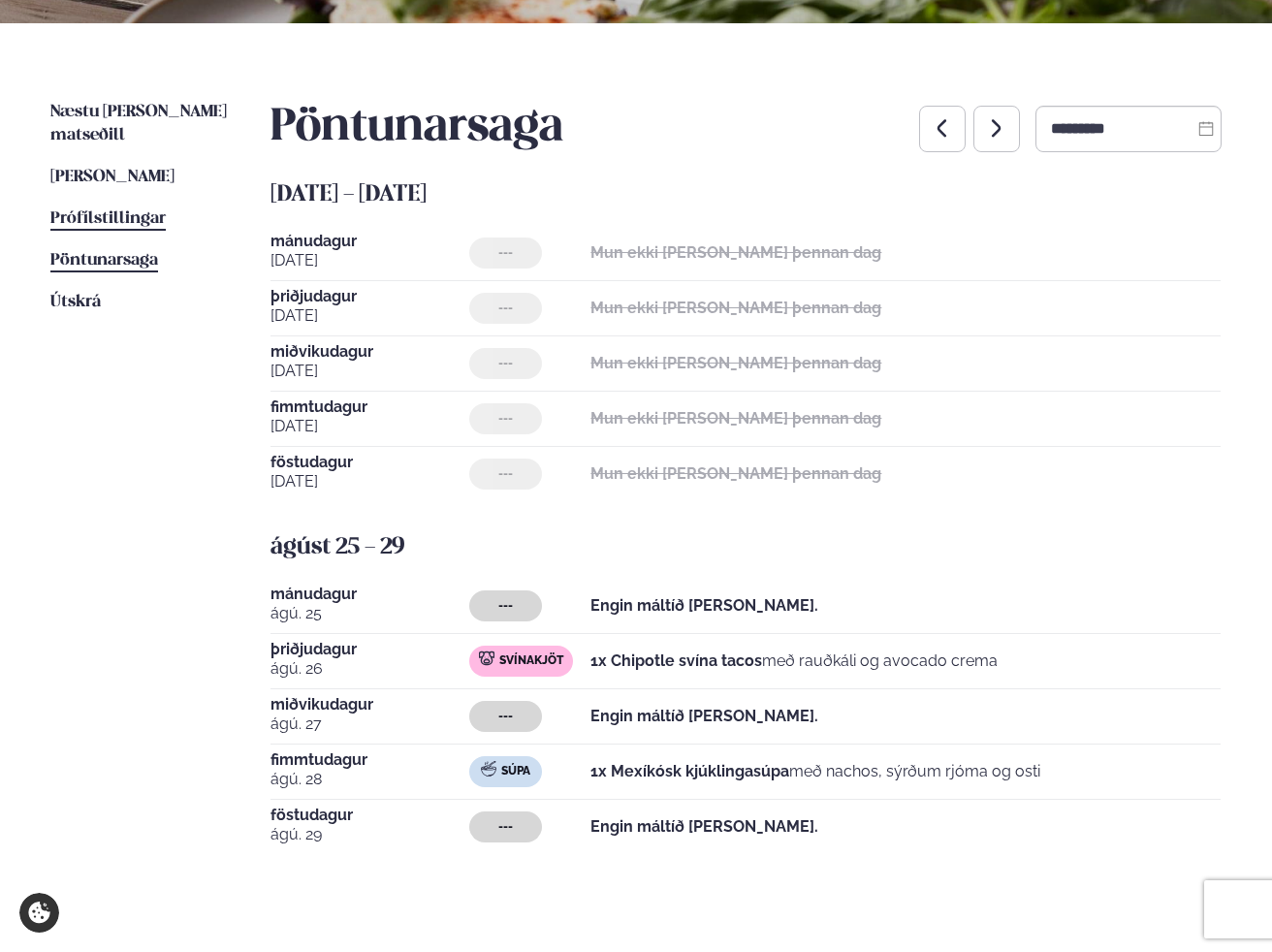
click at [84, 210] on span "Prófílstillingar" at bounding box center [108, 218] width 115 height 17
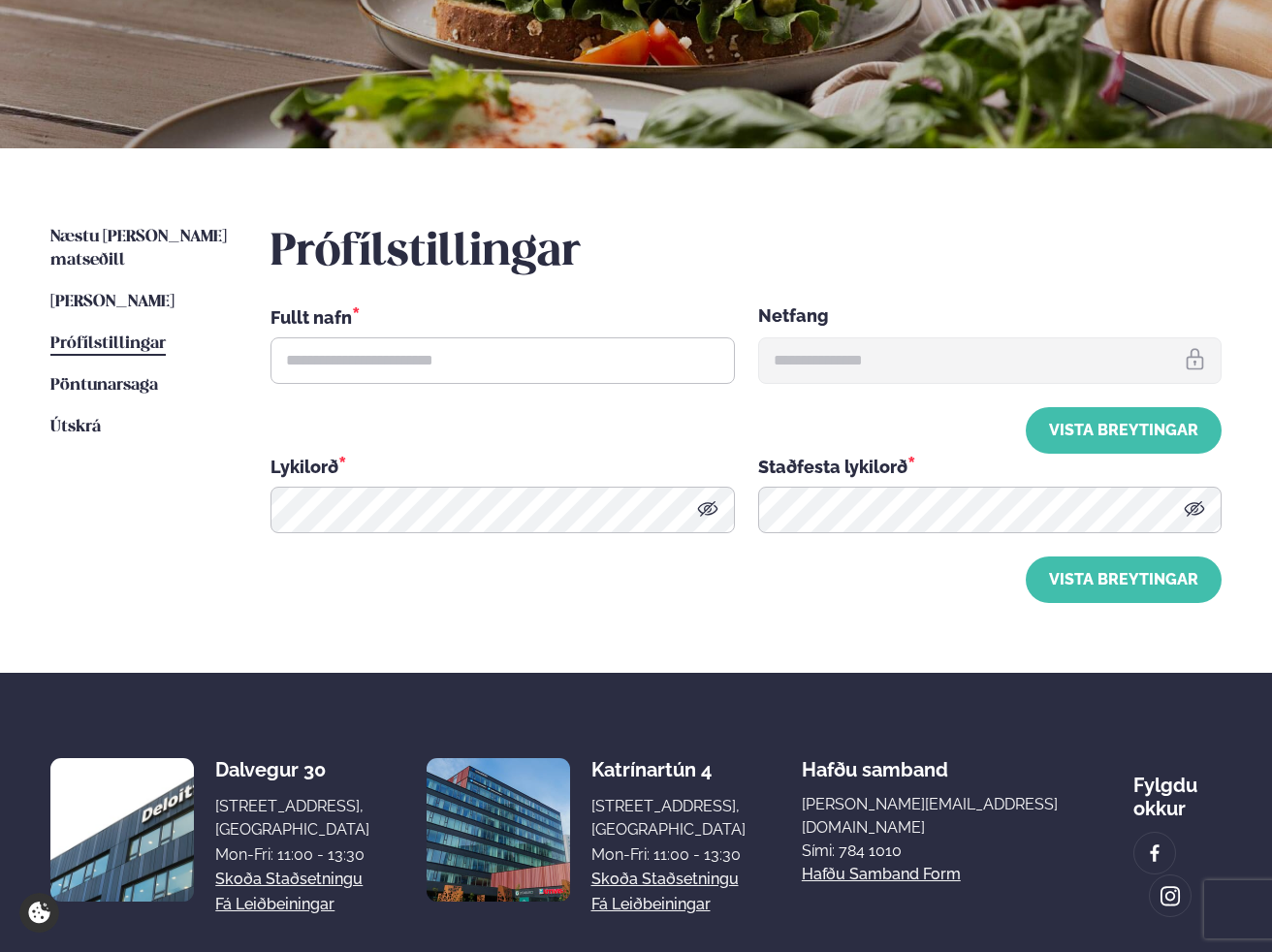
type input "**********"
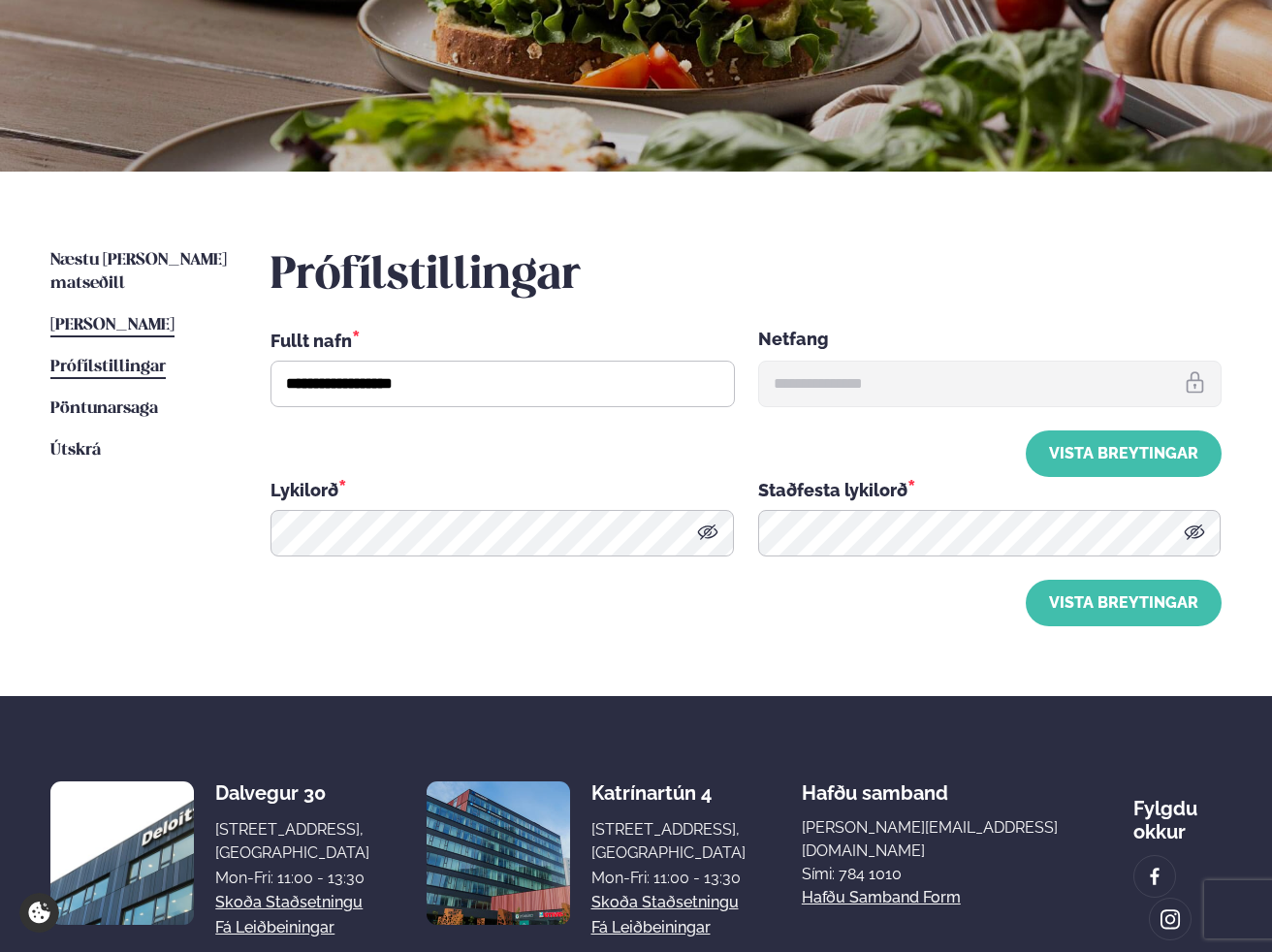
click at [102, 317] on span "[PERSON_NAME]" at bounding box center [112, 325] width 124 height 17
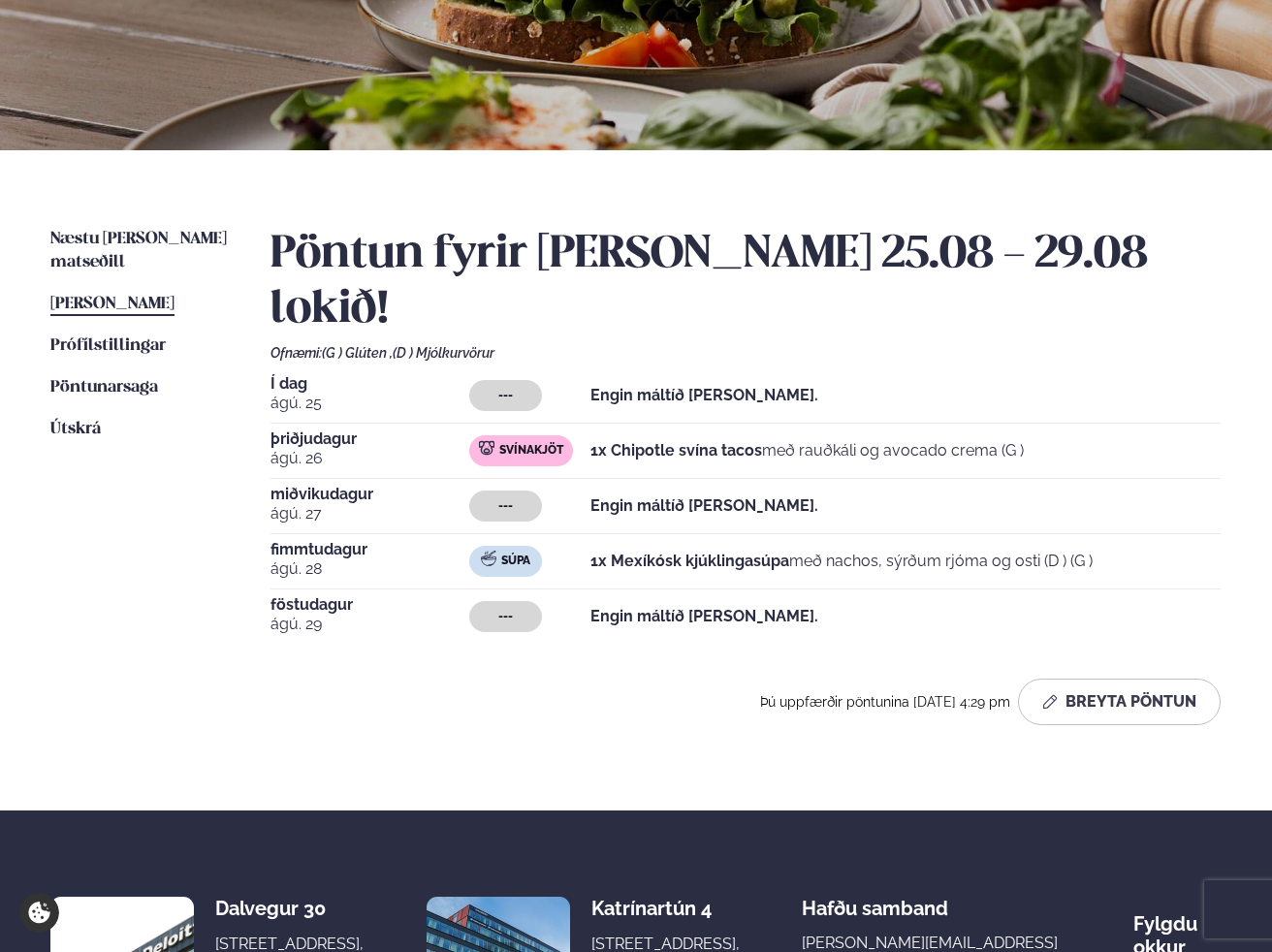
scroll to position [277, 0]
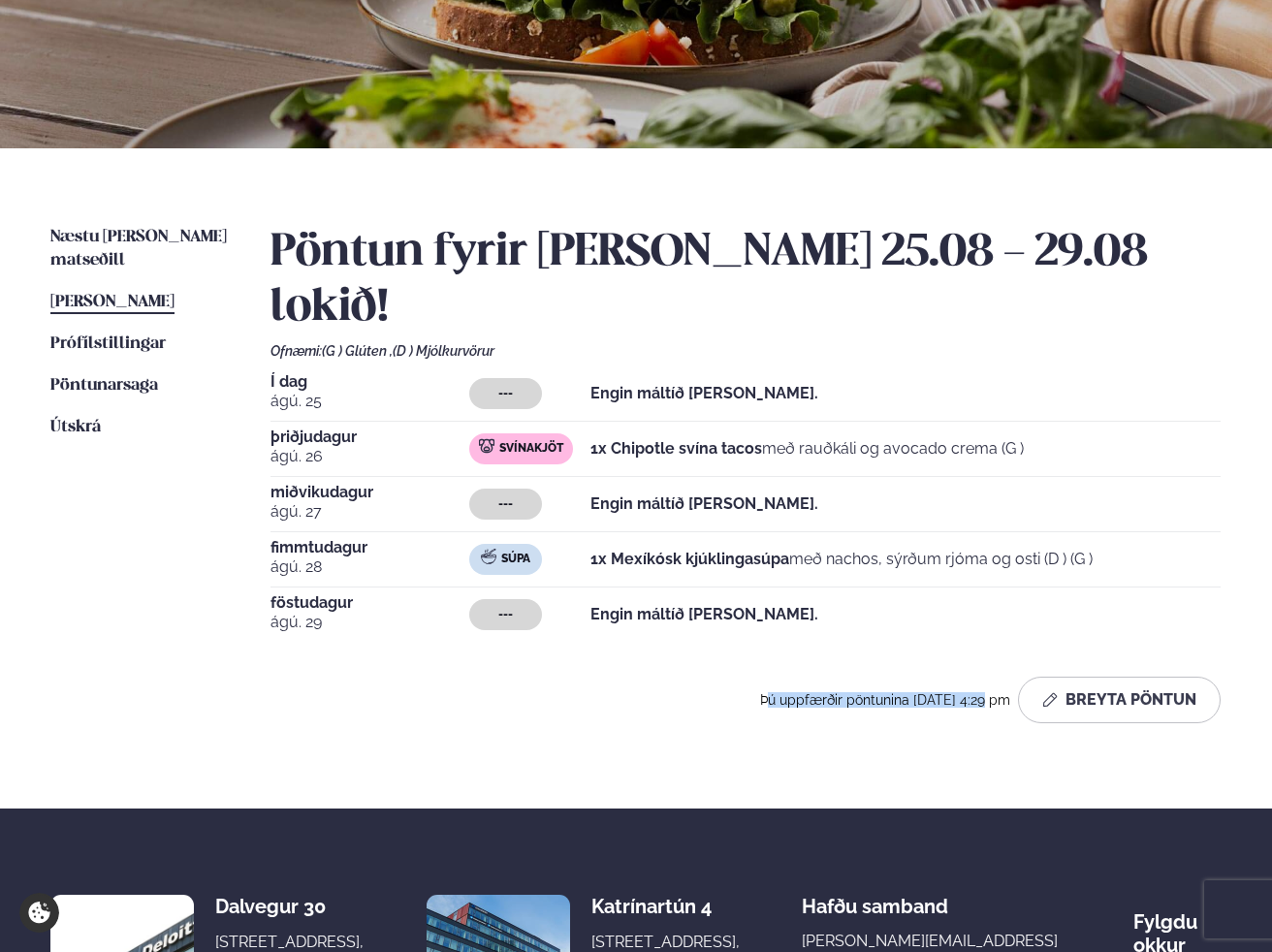
drag, startPoint x: 786, startPoint y: 649, endPoint x: 987, endPoint y: 653, distance: 201.0
click at [987, 692] on span "Þú uppfærðir pöntunina [DATE] 4:29 pm" at bounding box center [885, 700] width 250 height 16
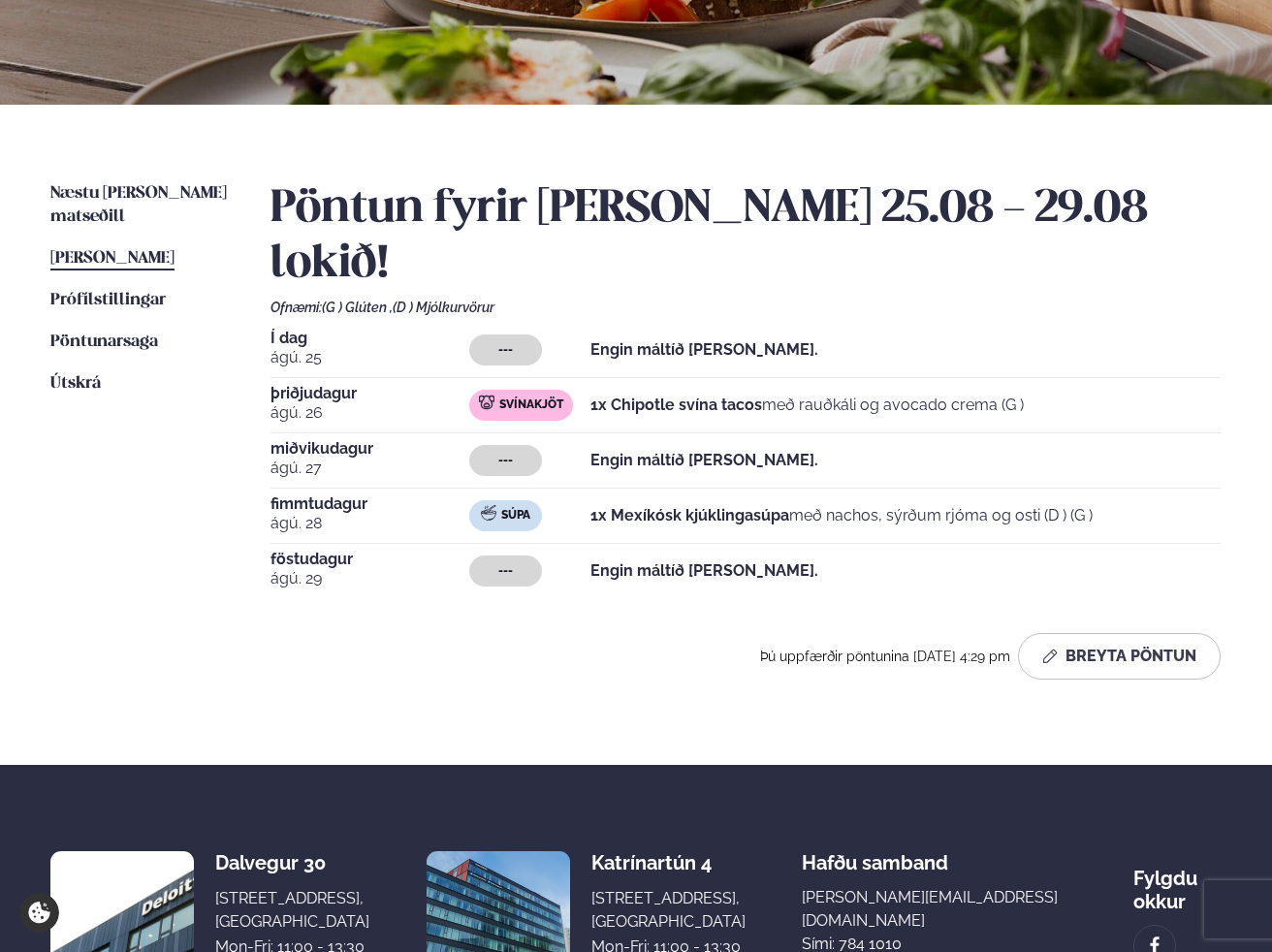
scroll to position [327, 0]
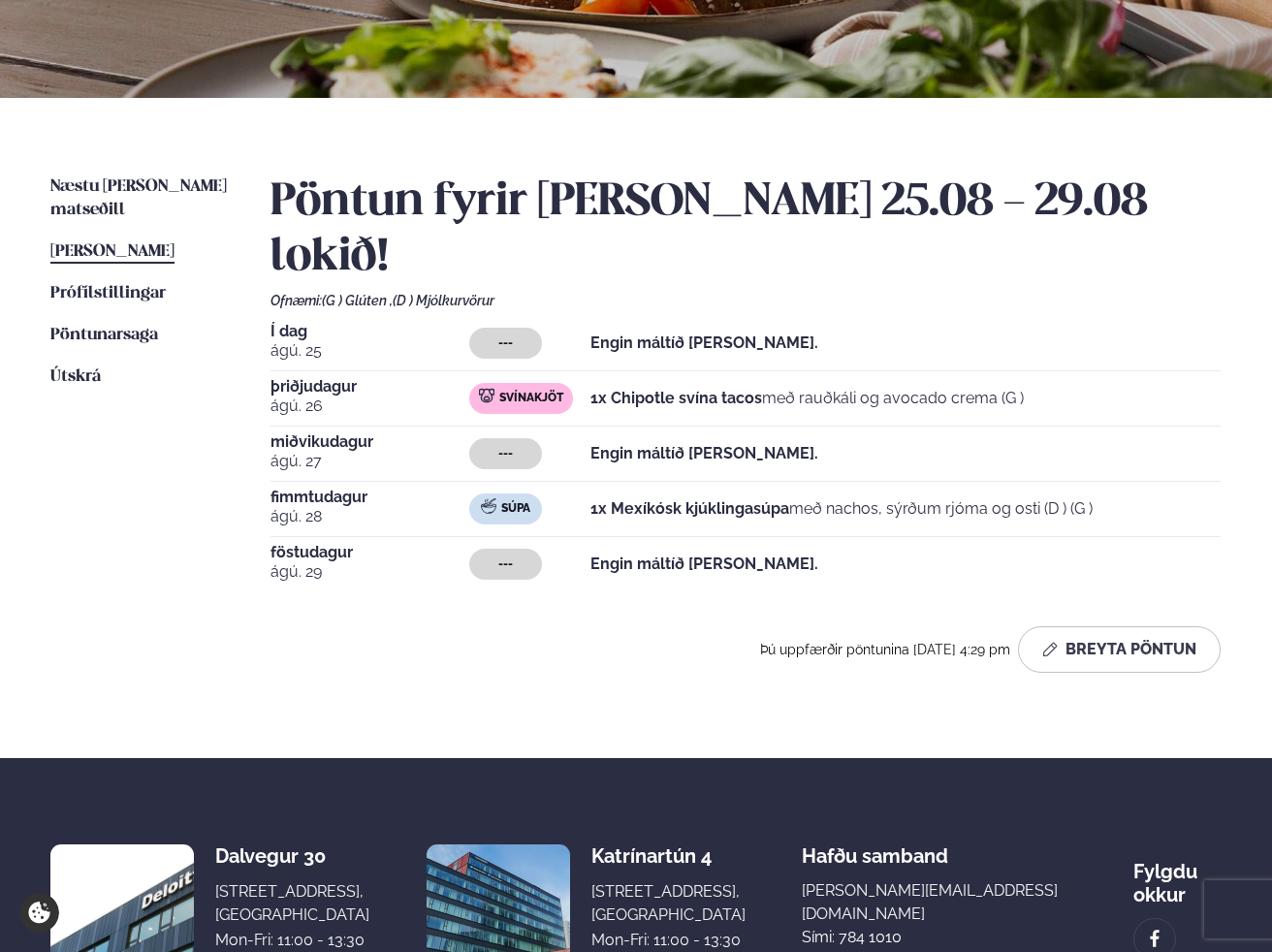
click at [83, 283] on ul "Næstu [PERSON_NAME] matseðill Næsta vika [PERSON_NAME] matseðill [PERSON_NAME] …" at bounding box center [141, 431] width 181 height 512
click at [130, 283] on link "Prófílstillingar Stillingar" at bounding box center [108, 294] width 115 height 23
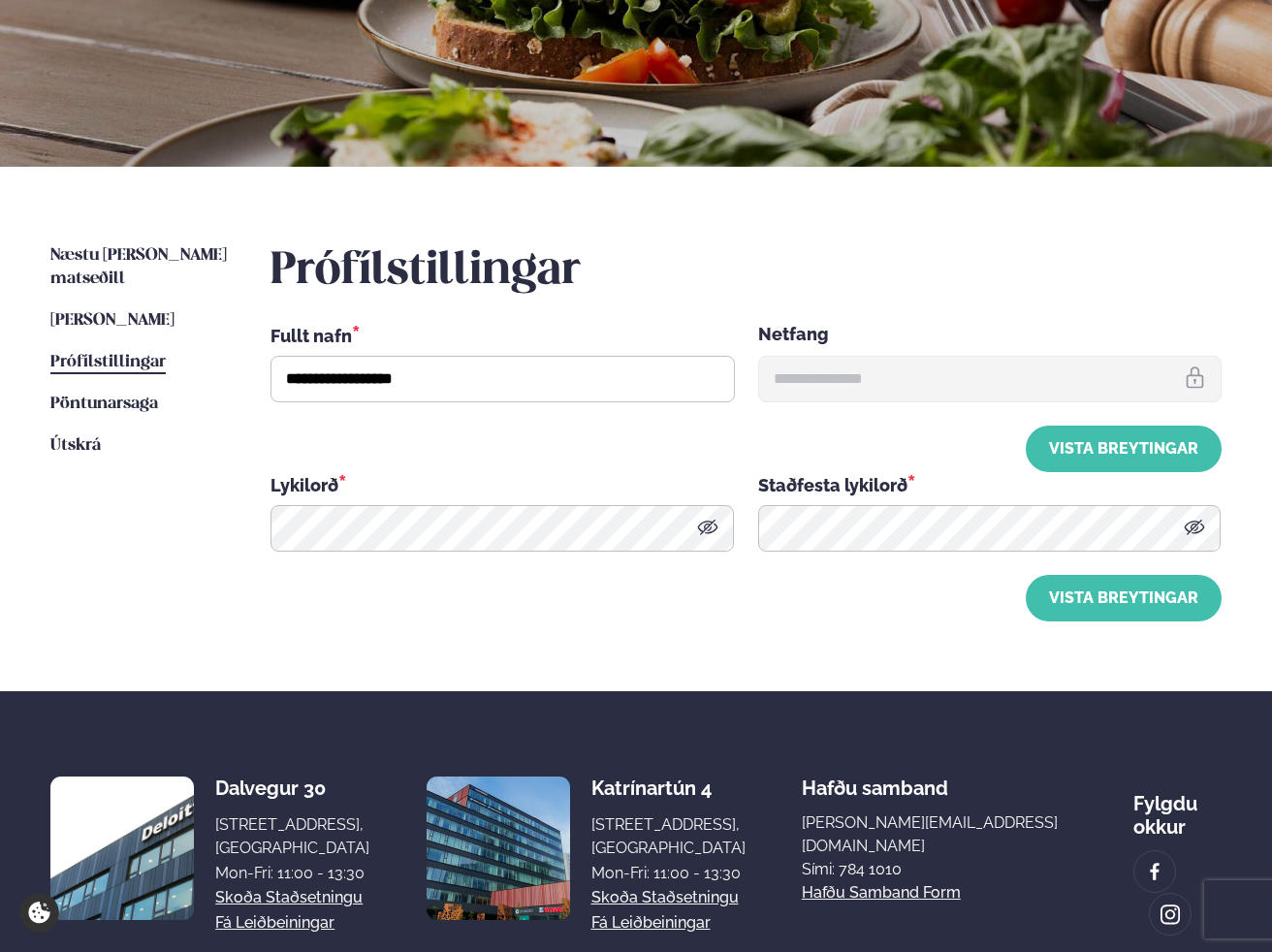
scroll to position [264, 0]
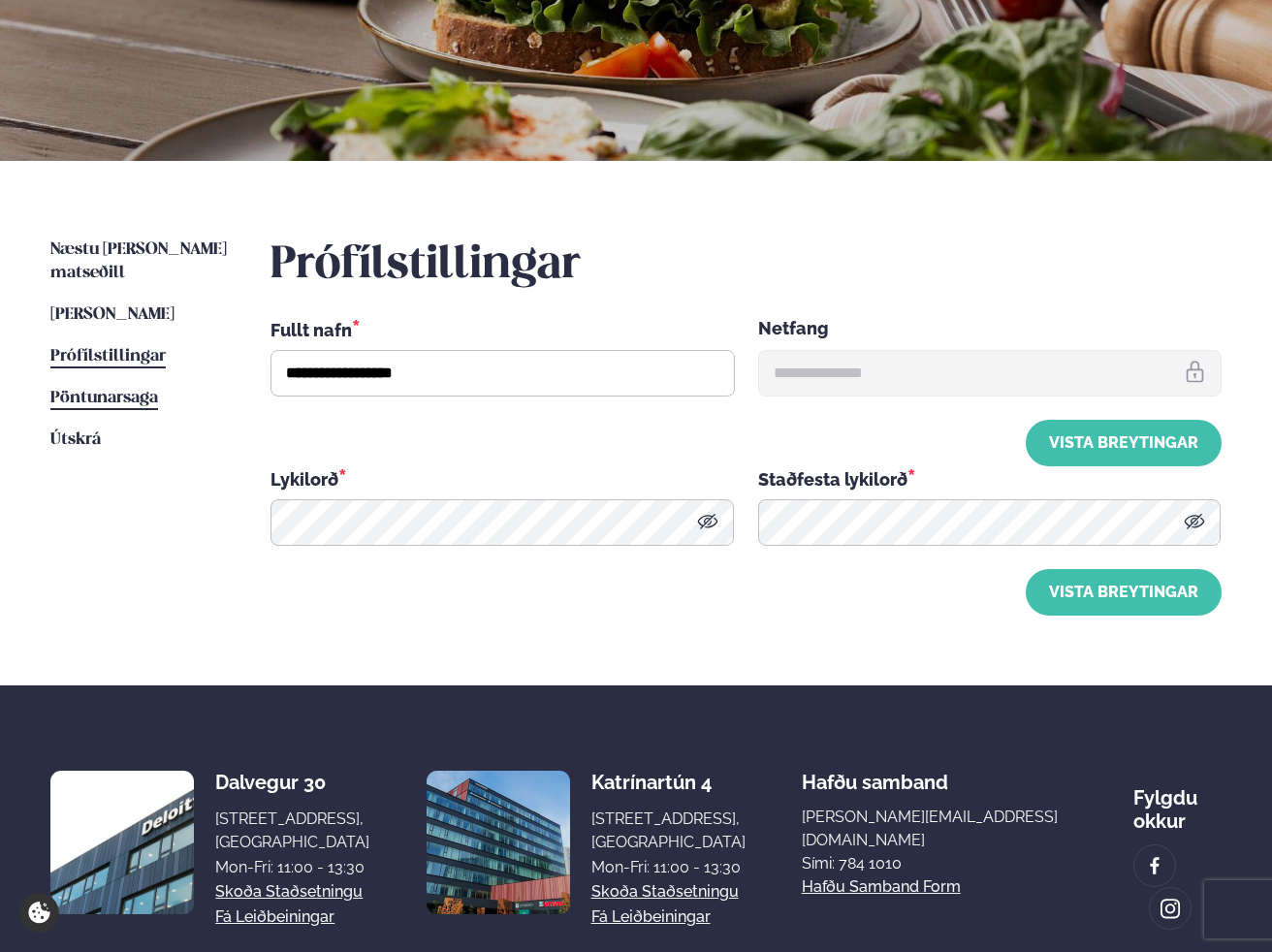
click at [135, 390] on span "Pöntunarsaga" at bounding box center [104, 398] width 108 height 17
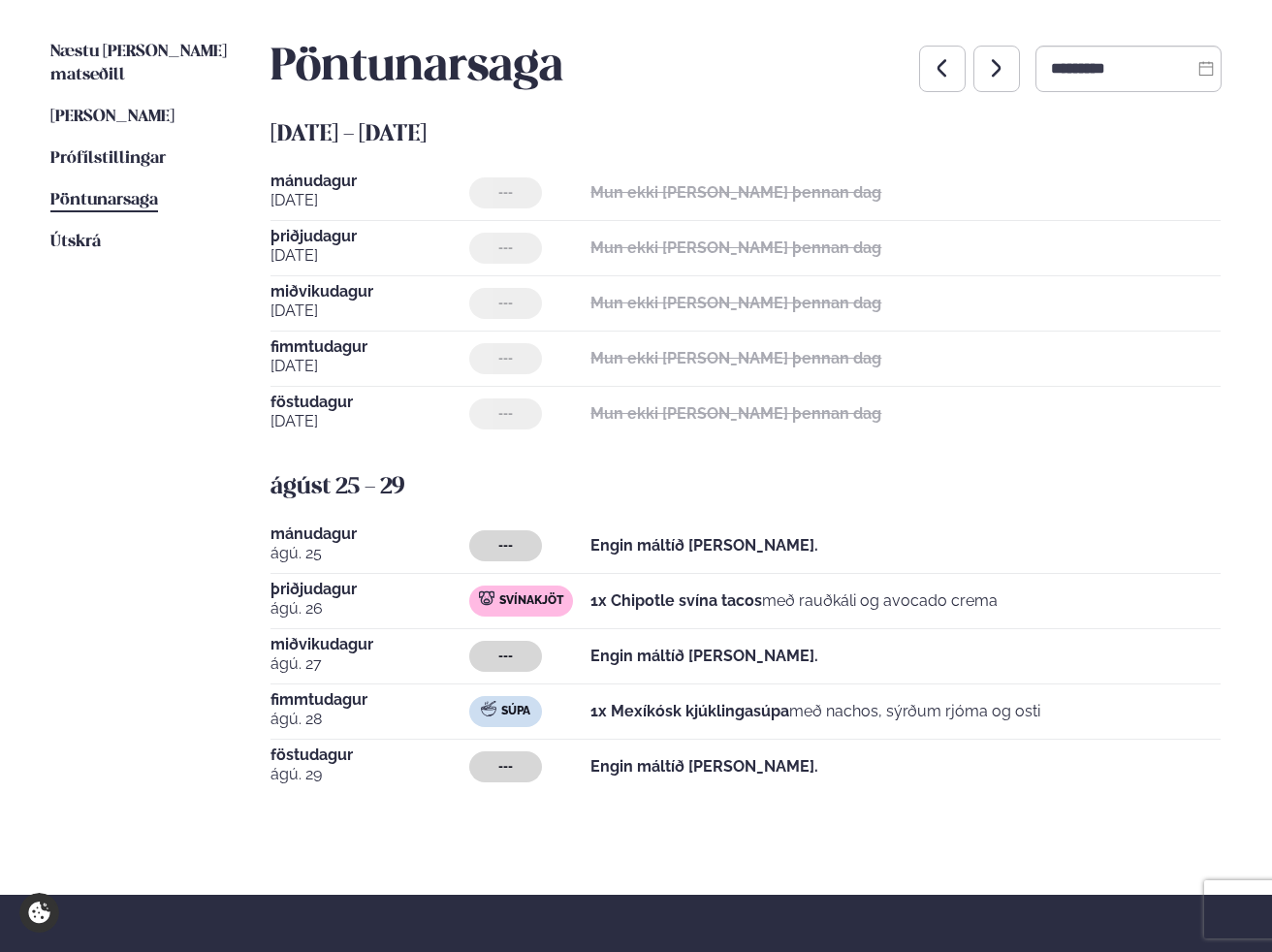
scroll to position [687, 0]
